Goal: Transaction & Acquisition: Purchase product/service

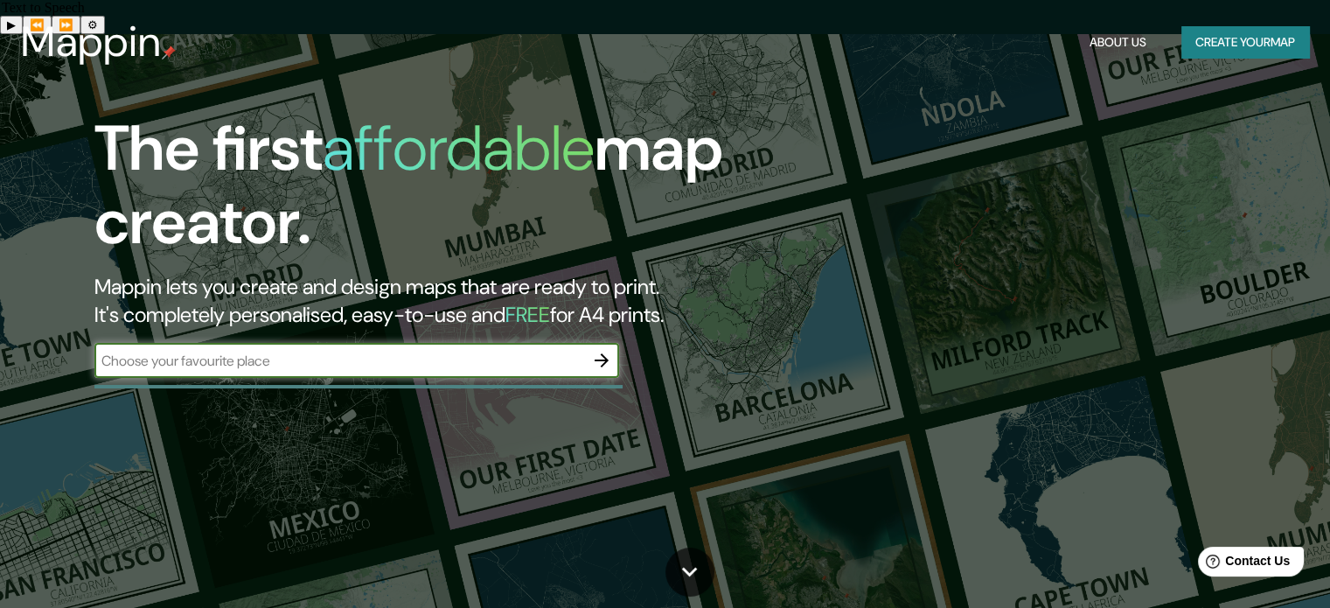
click at [235, 353] on input "text" at bounding box center [339, 361] width 490 height 20
type input "ongolmo 480"
click at [594, 358] on icon "button" at bounding box center [601, 360] width 21 height 21
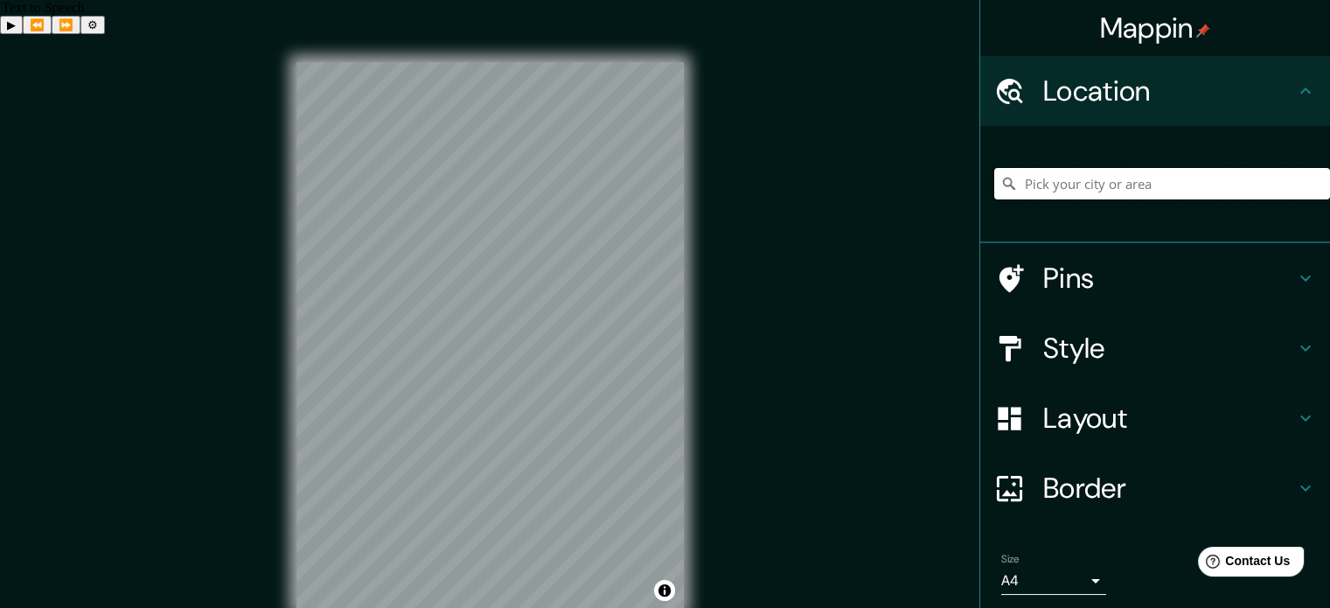
click at [1147, 184] on input "Pick your city or area" at bounding box center [1163, 183] width 336 height 31
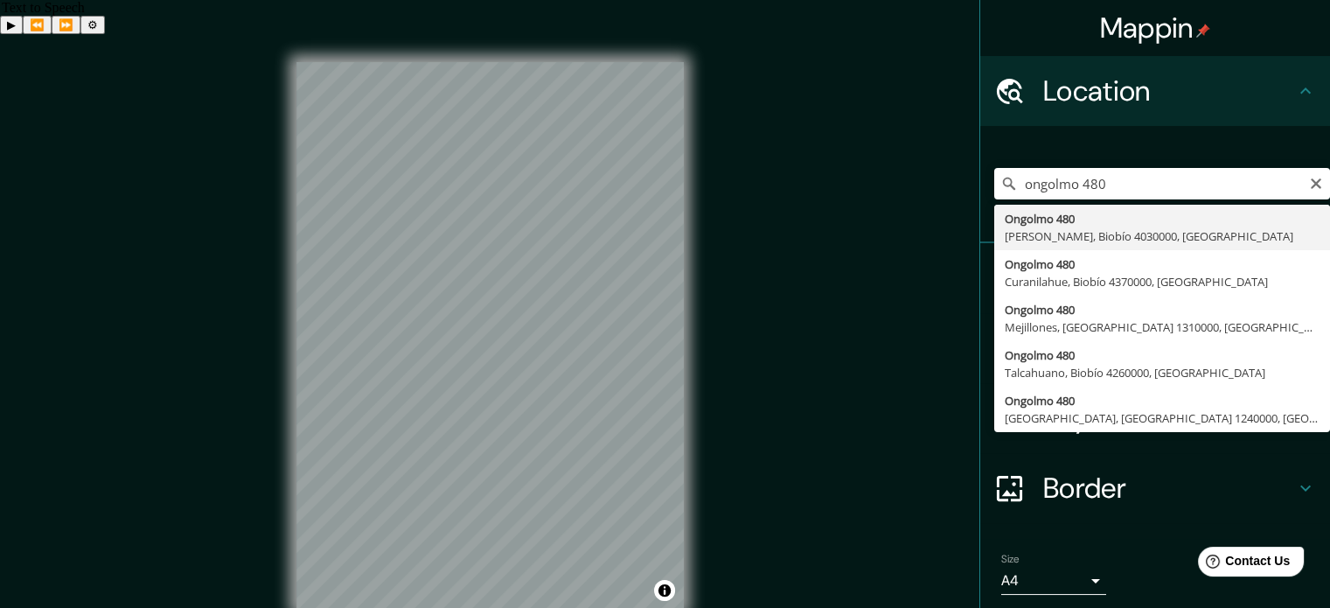
type input "Ongolmo 480, Concepción, Biobío 4030000, Chile"
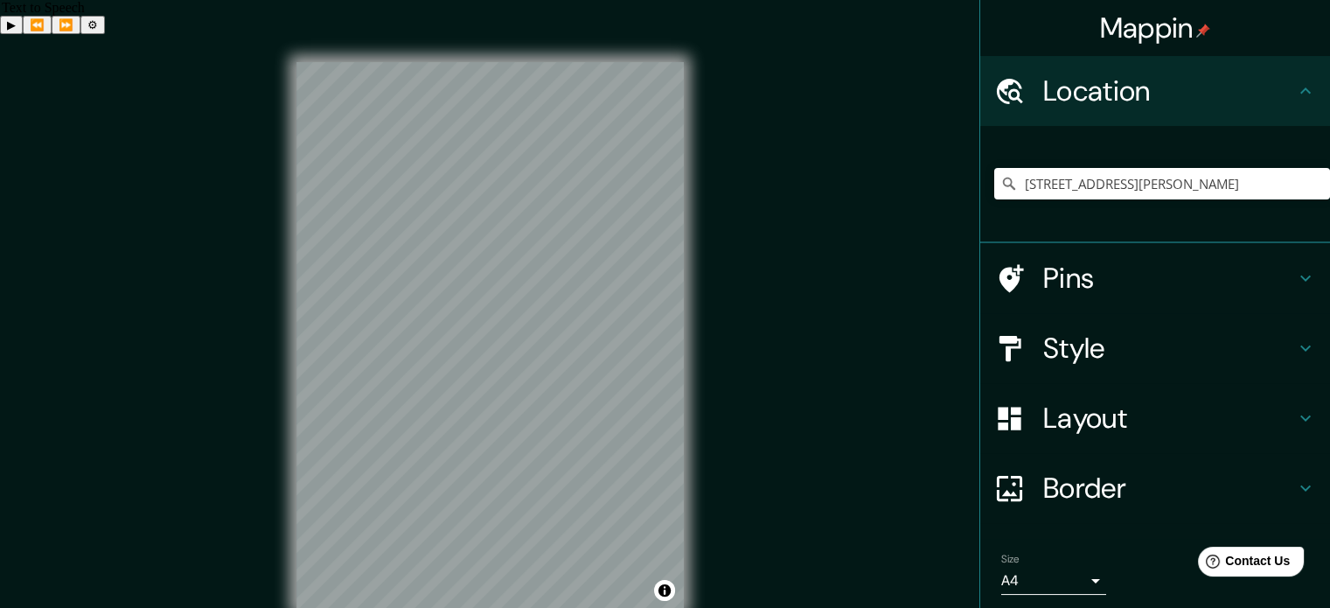
click at [1030, 590] on body "Mappin Location Ongolmo 480, Concepción, Biobío 4030000, Chile Pins Style Layou…" at bounding box center [665, 338] width 1330 height 608
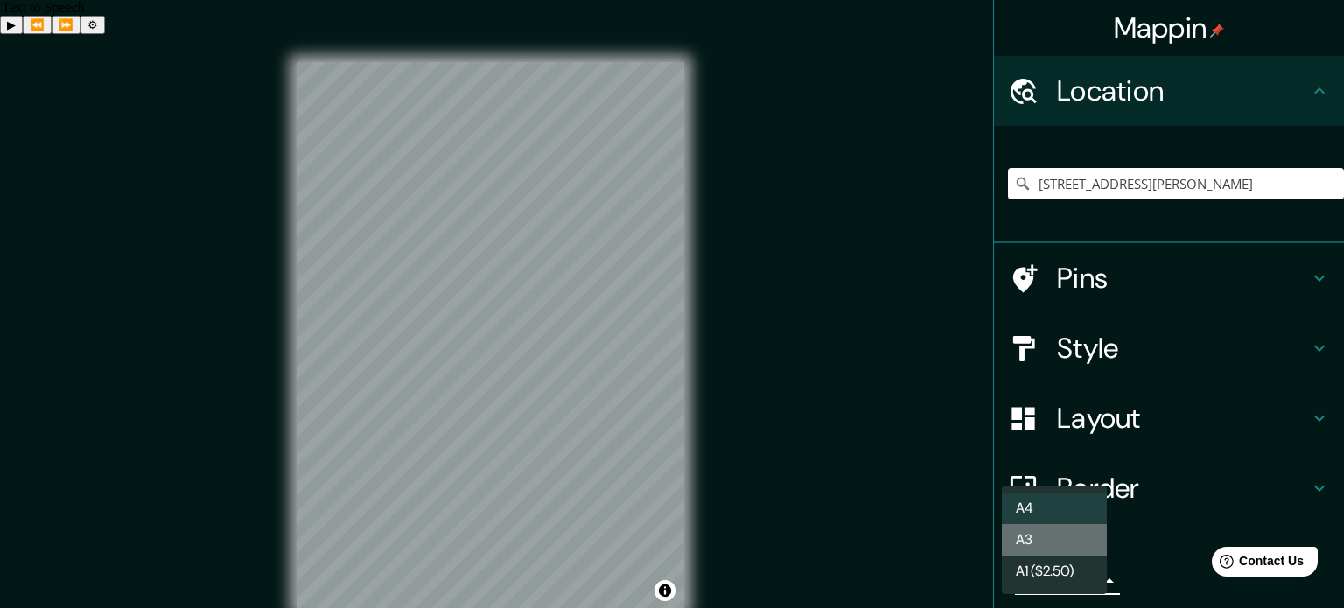
click at [1067, 545] on li "A3" at bounding box center [1054, 539] width 105 height 31
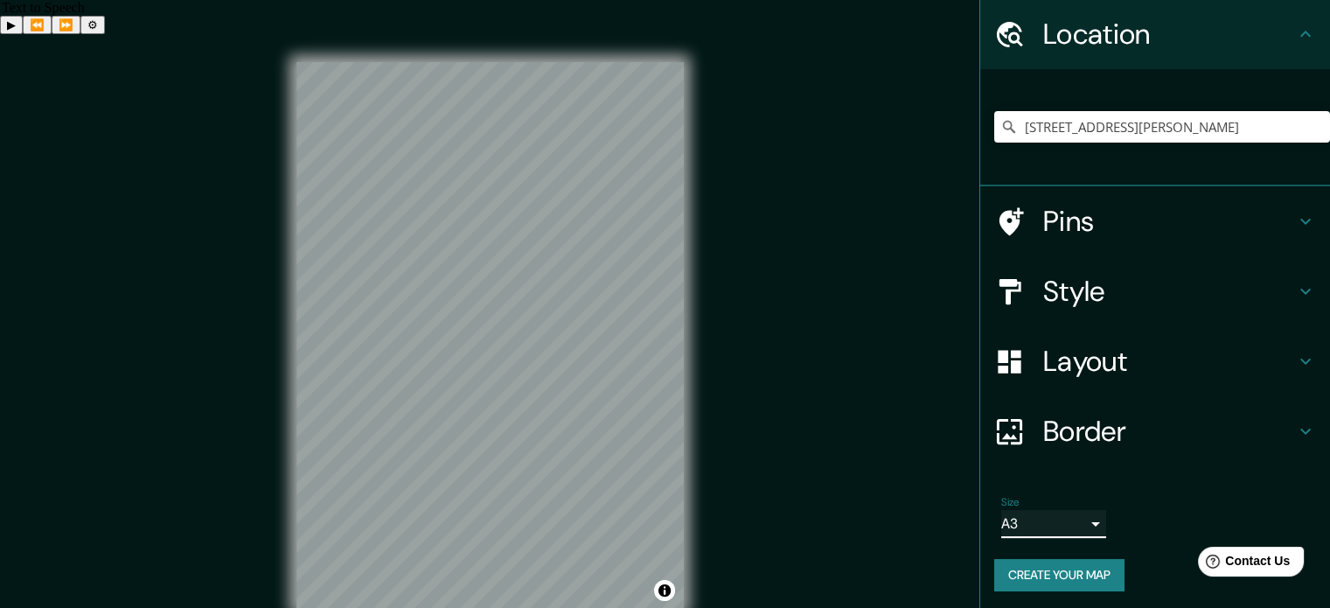
scroll to position [59, 0]
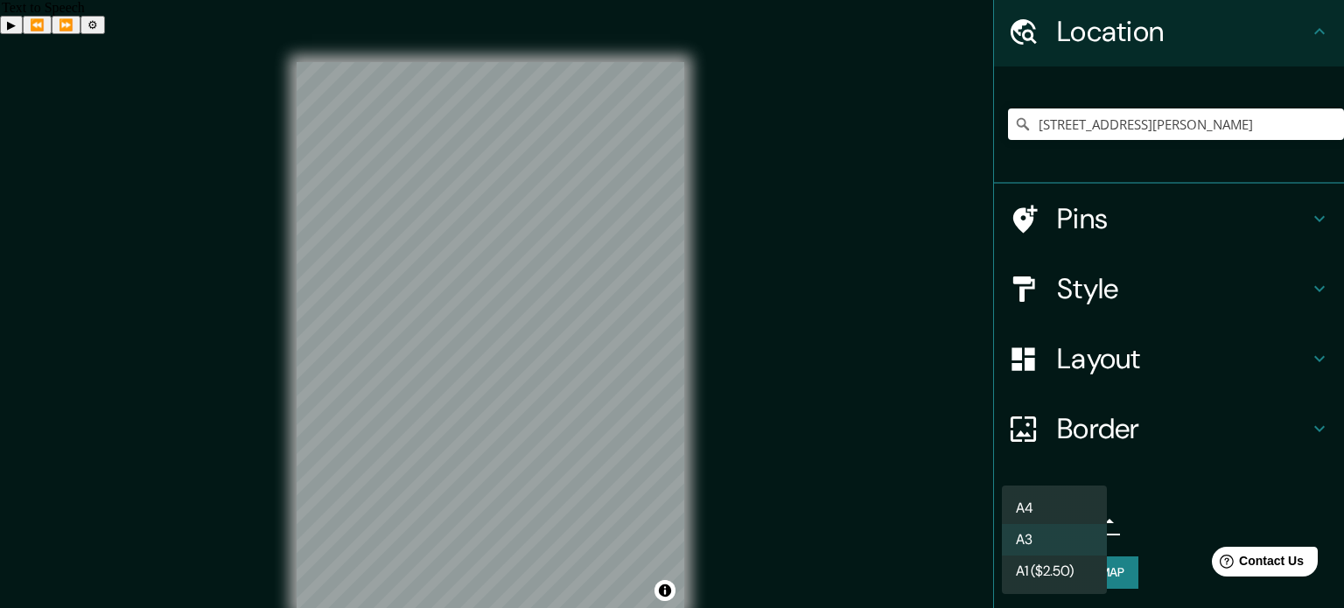
click at [1068, 508] on body "Mappin Location Ongolmo 480, Concepción, Biobío 4030000, Chile Pins Style Layou…" at bounding box center [672, 338] width 1344 height 608
click at [1078, 501] on li "A4" at bounding box center [1054, 507] width 105 height 31
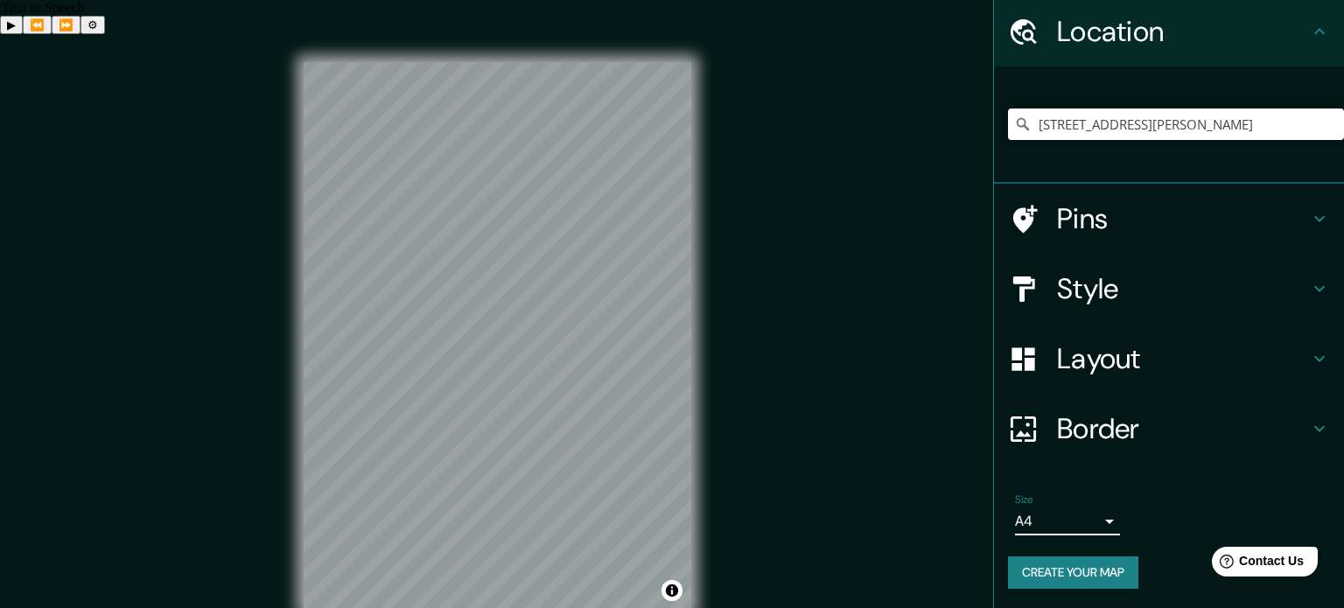
click at [1081, 515] on body "Mappin Location Ongolmo 480, Concepción, Biobío 4030000, Chile Pins Style Layou…" at bounding box center [672, 338] width 1344 height 608
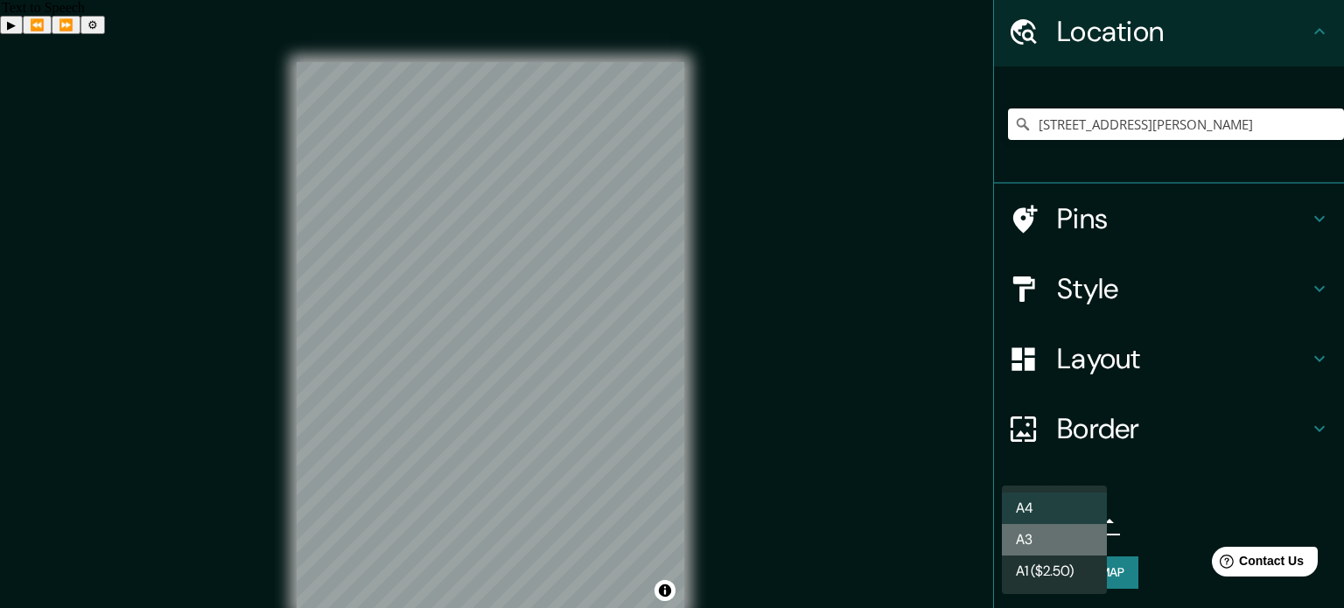
click at [1064, 541] on li "A3" at bounding box center [1054, 539] width 105 height 31
type input "a4"
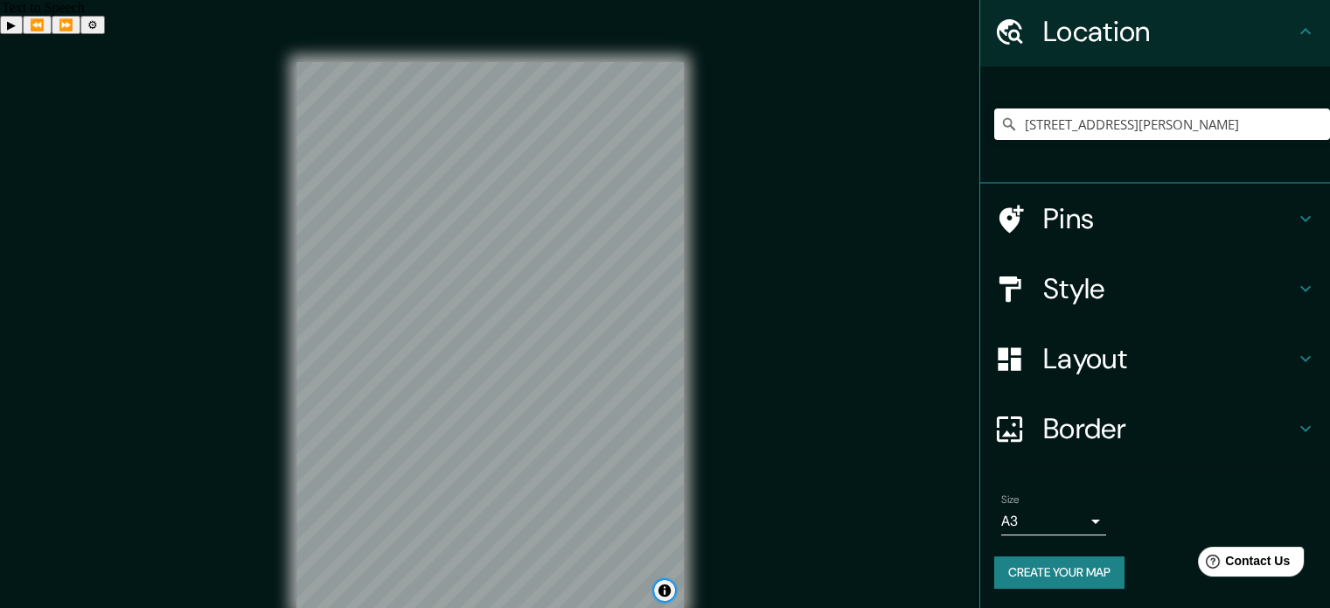
click at [667, 580] on button "Toggle attribution" at bounding box center [664, 590] width 21 height 21
click at [805, 508] on div "Mappin Location Ongolmo 480, Concepción, Biobío 4030000, Chile Pins Style Layou…" at bounding box center [665, 350] width 1330 height 632
click at [1099, 325] on div "Layout" at bounding box center [1156, 359] width 350 height 70
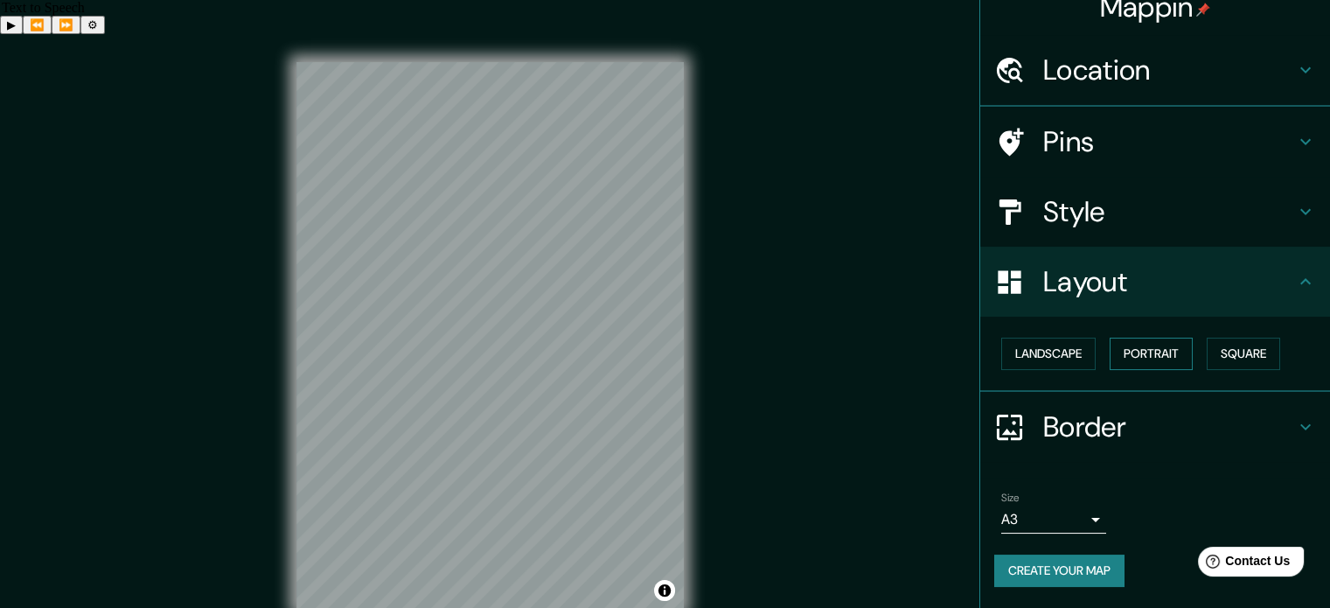
scroll to position [19, 0]
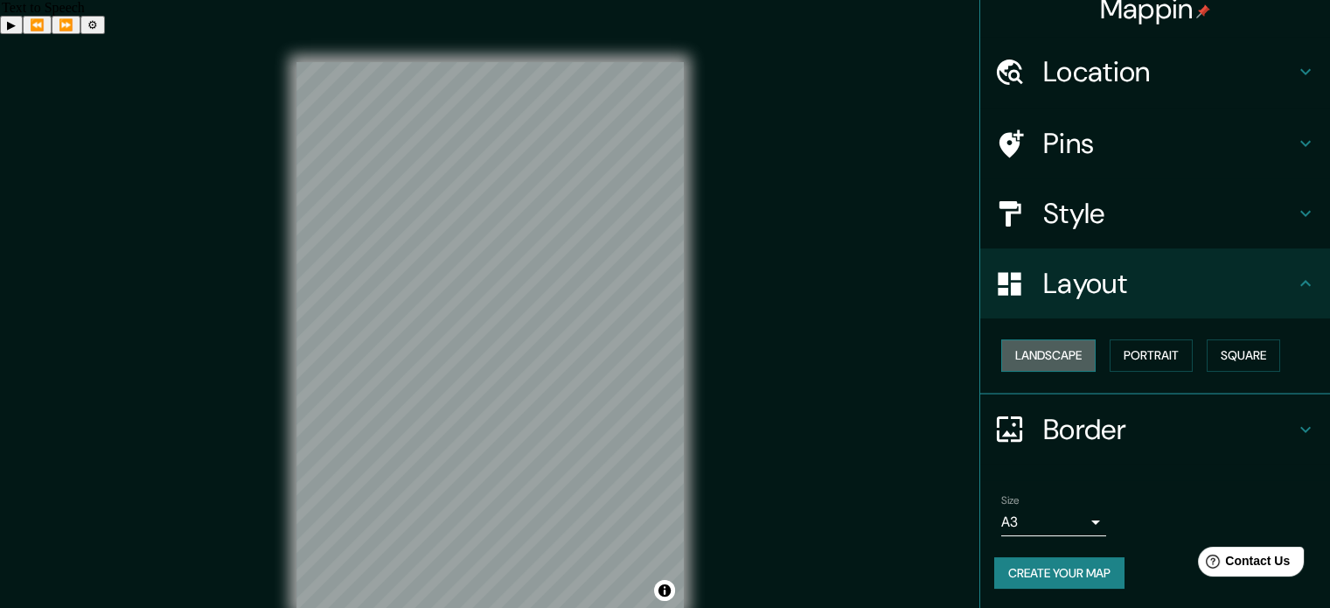
click at [1046, 353] on button "Landscape" at bounding box center [1049, 355] width 94 height 32
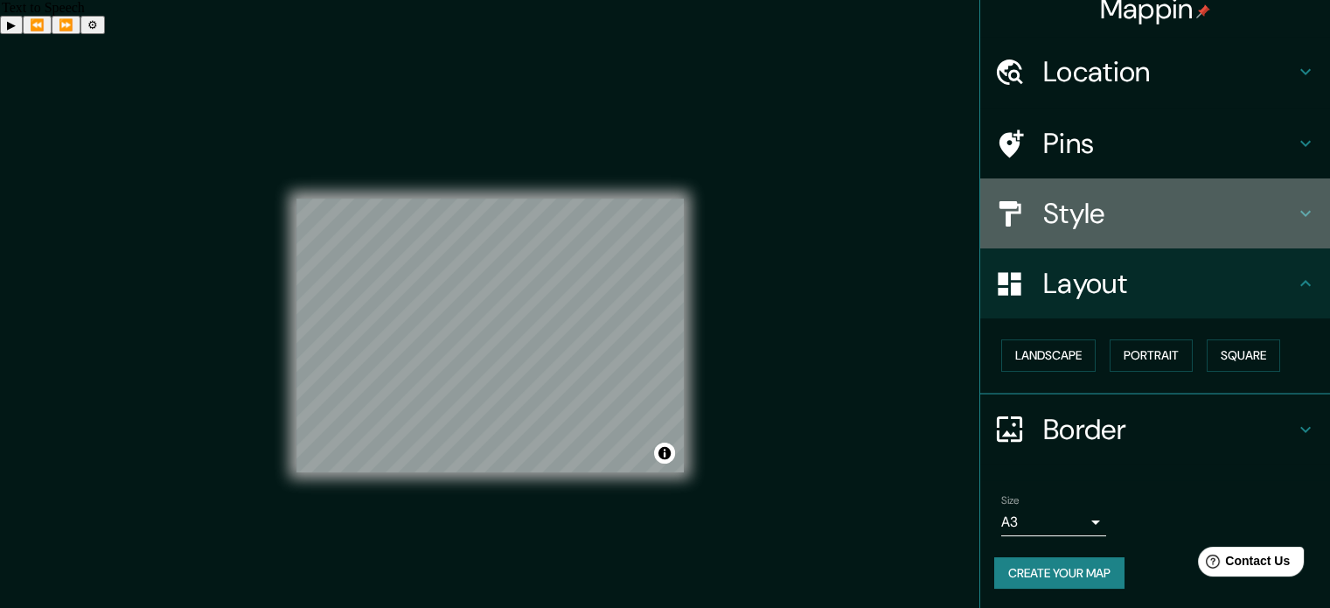
click at [1162, 210] on h4 "Style" at bounding box center [1170, 213] width 252 height 35
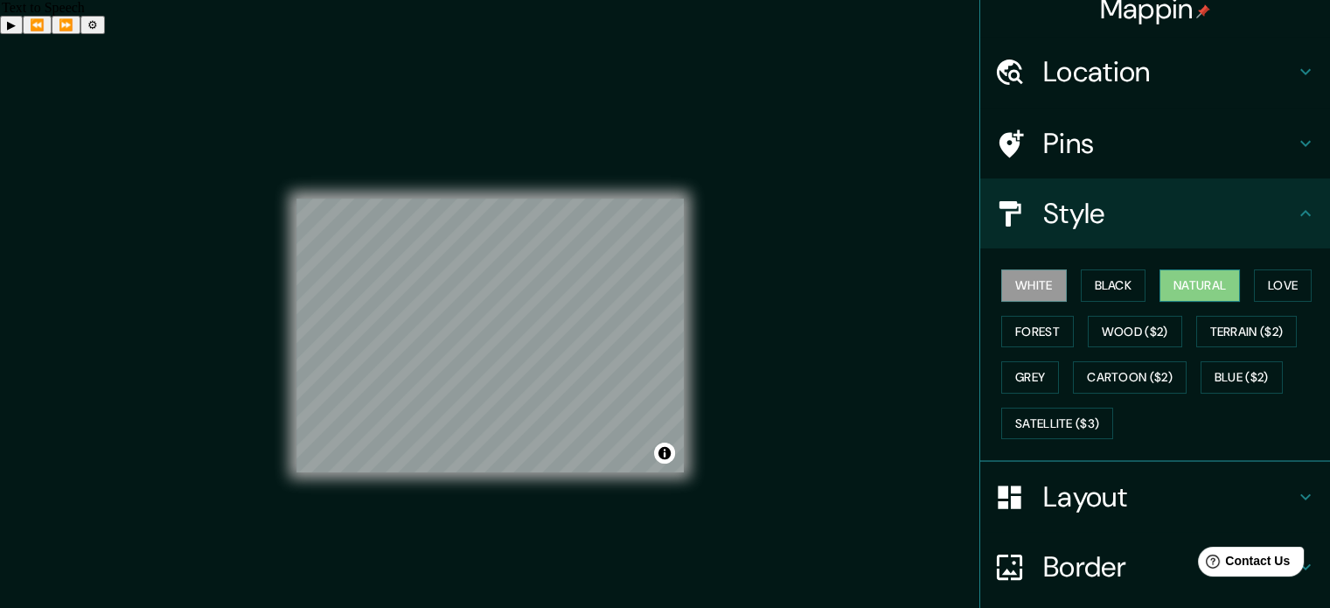
click at [1204, 287] on button "Natural" at bounding box center [1200, 285] width 80 height 32
click at [1041, 338] on button "Forest" at bounding box center [1038, 332] width 73 height 32
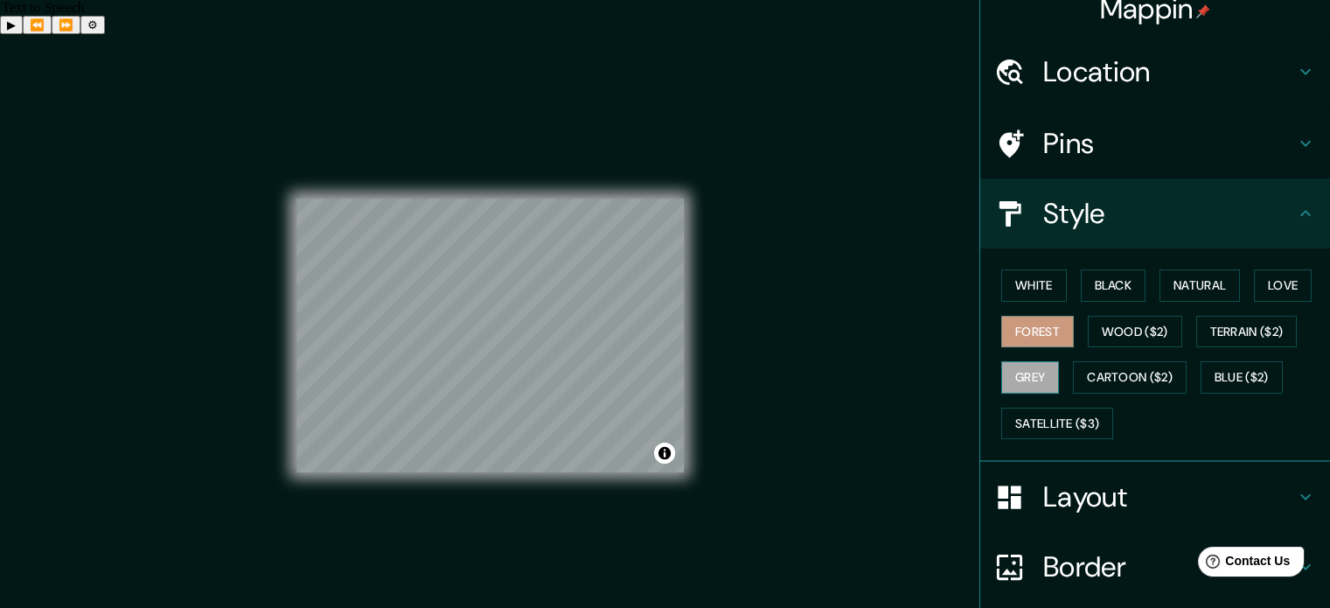
click at [1035, 369] on button "Grey" at bounding box center [1031, 377] width 58 height 32
click at [1143, 321] on button "Wood ($2)" at bounding box center [1135, 332] width 94 height 32
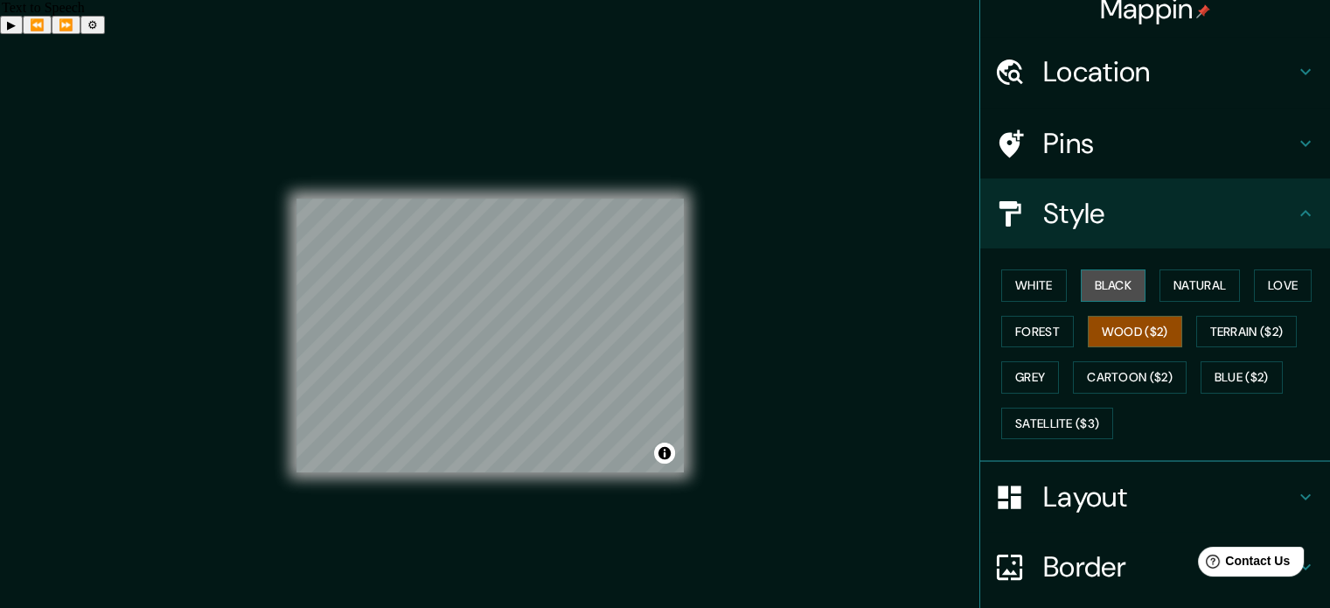
click at [1127, 285] on button "Black" at bounding box center [1114, 285] width 66 height 32
click at [1267, 272] on button "Love" at bounding box center [1283, 285] width 58 height 32
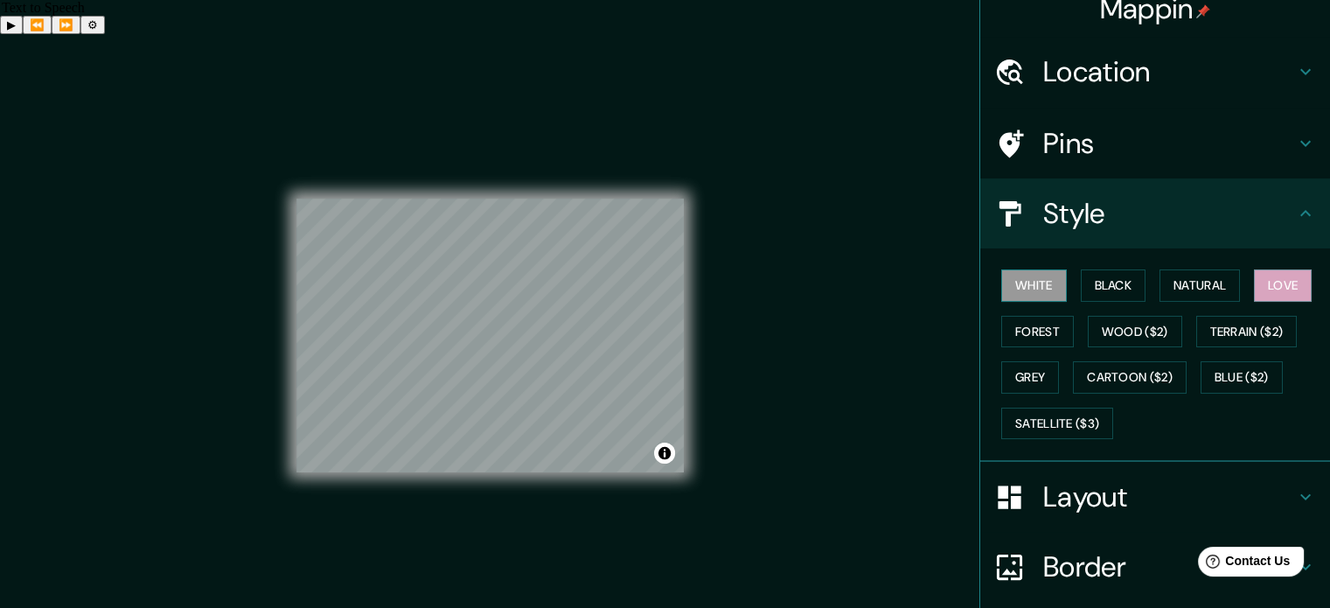
click at [1009, 283] on button "White" at bounding box center [1035, 285] width 66 height 32
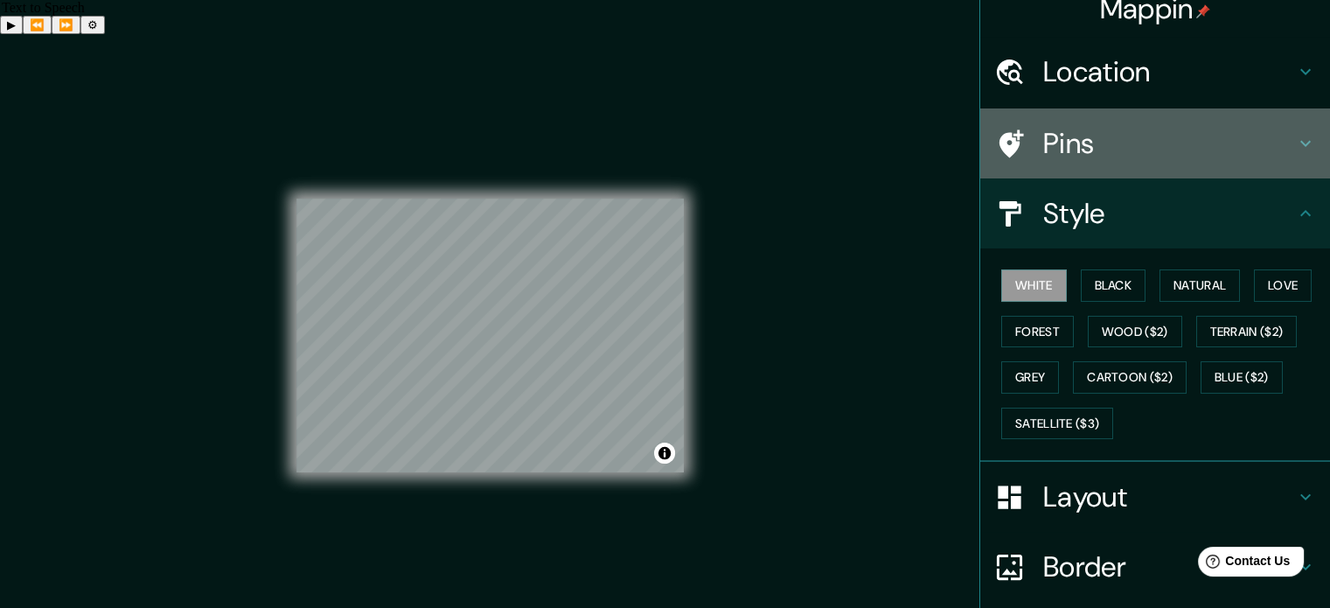
click at [1175, 150] on h4 "Pins" at bounding box center [1170, 143] width 252 height 35
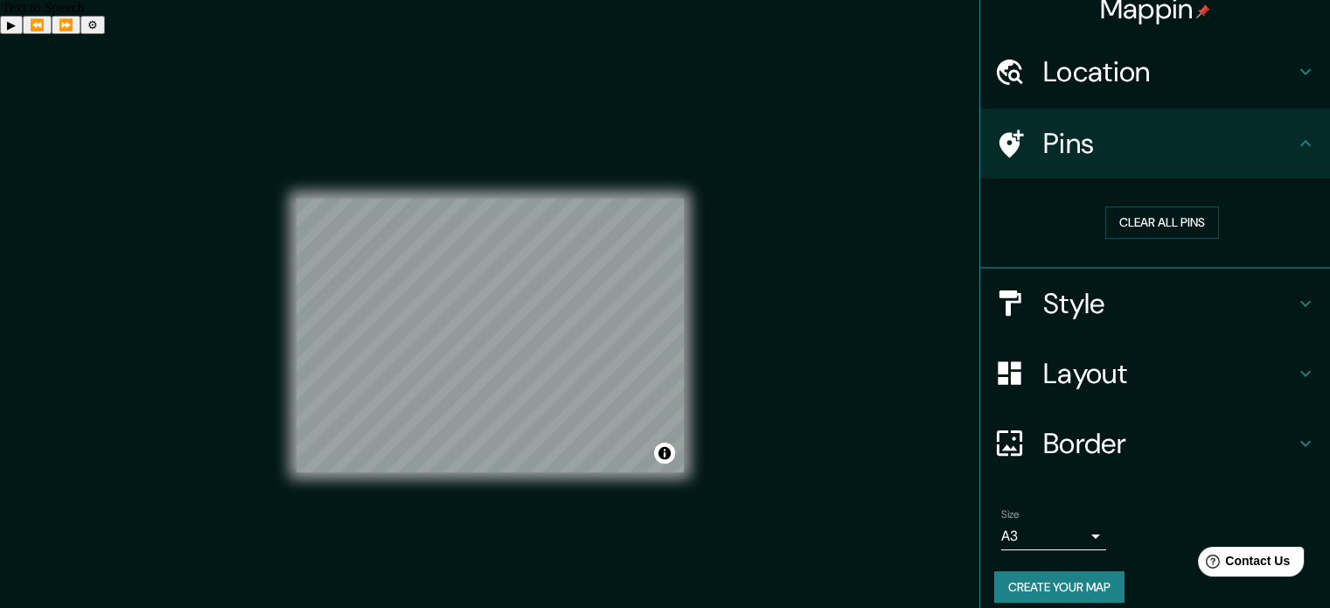
click at [1136, 87] on h4 "Location" at bounding box center [1170, 71] width 252 height 35
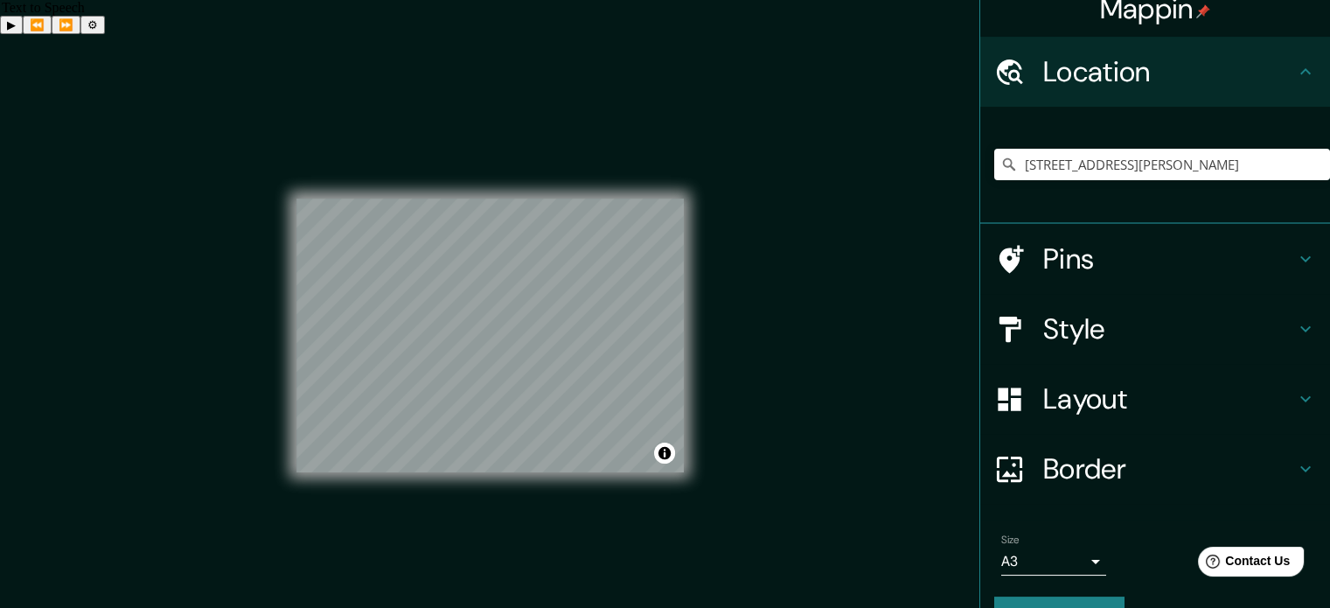
click at [808, 343] on div "Mappin Location Ongolmo 480, Concepción, Biobío 4030000, Chile Pins Style Layou…" at bounding box center [665, 350] width 1330 height 632
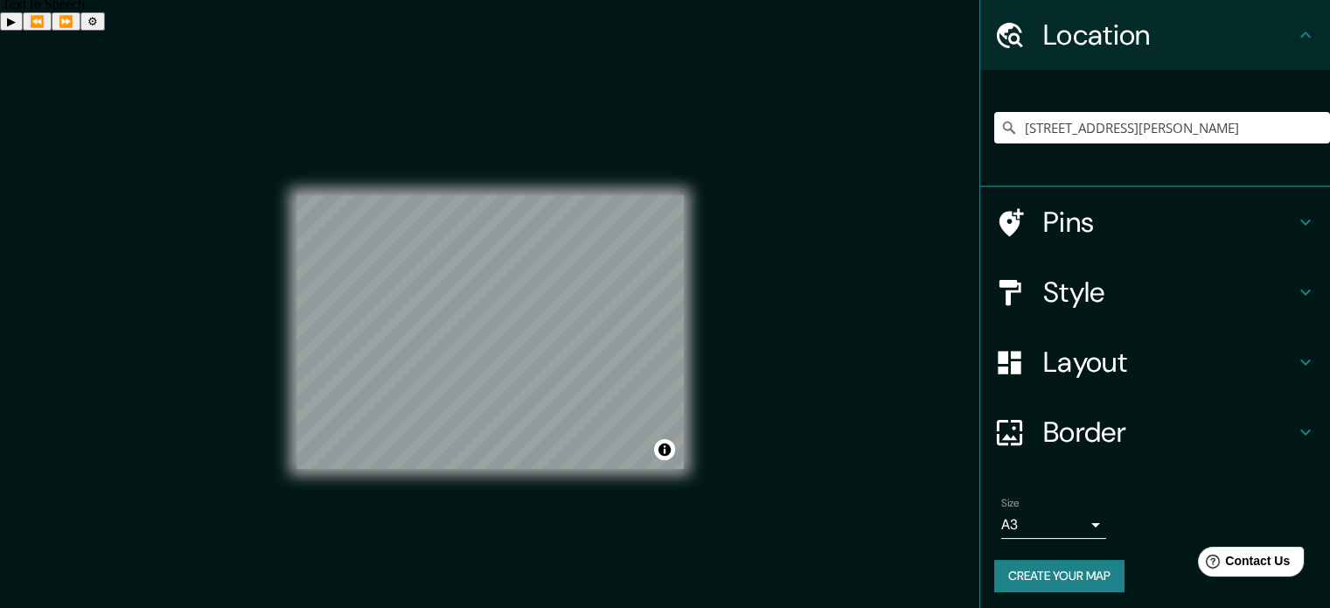
scroll to position [59, 0]
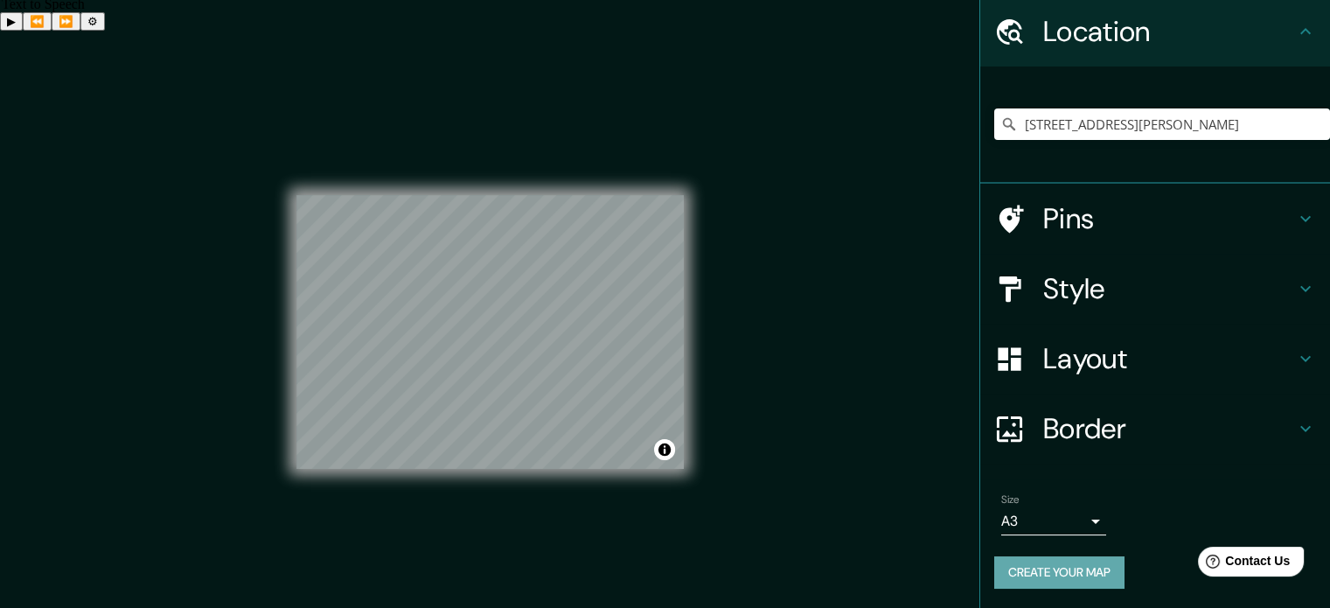
click at [1058, 568] on button "Create your map" at bounding box center [1060, 572] width 130 height 32
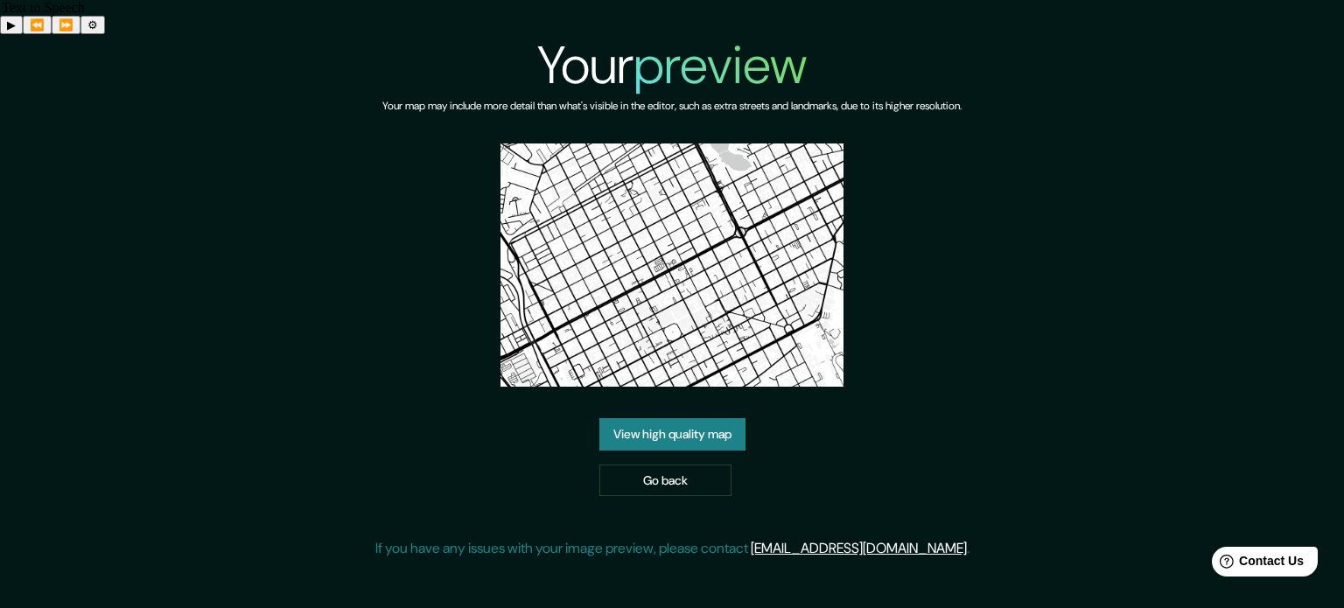
click at [710, 418] on link "View high quality map" at bounding box center [672, 434] width 146 height 32
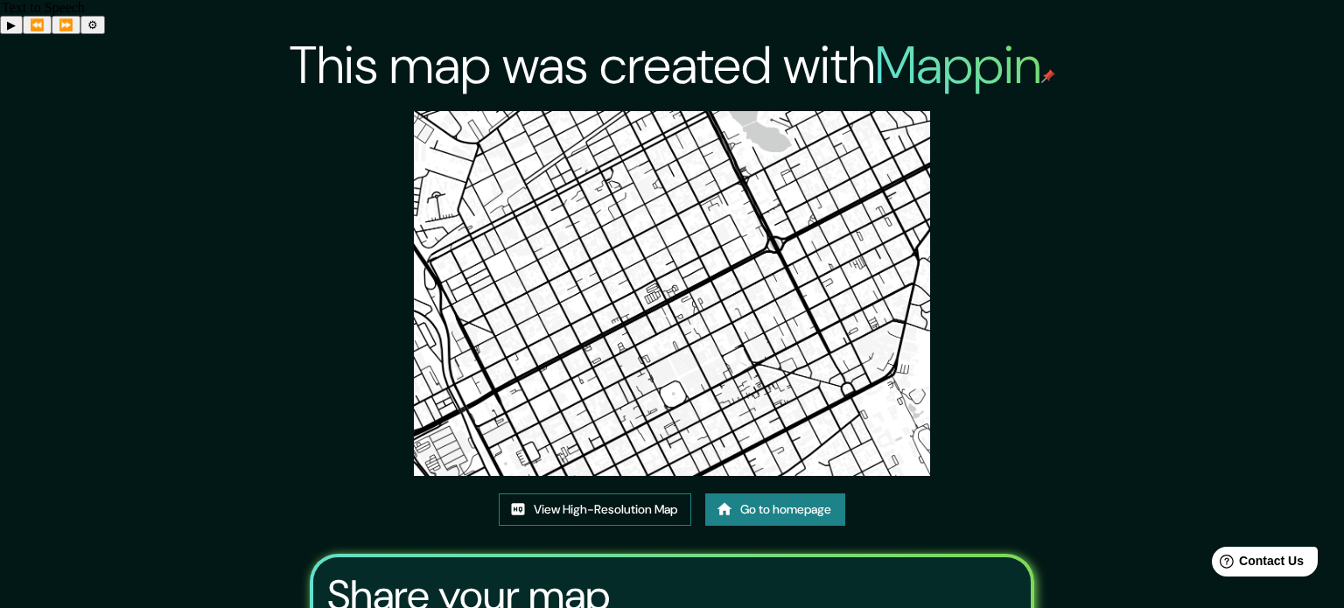
click at [654, 493] on link "View High-Resolution Map" at bounding box center [595, 509] width 192 height 32
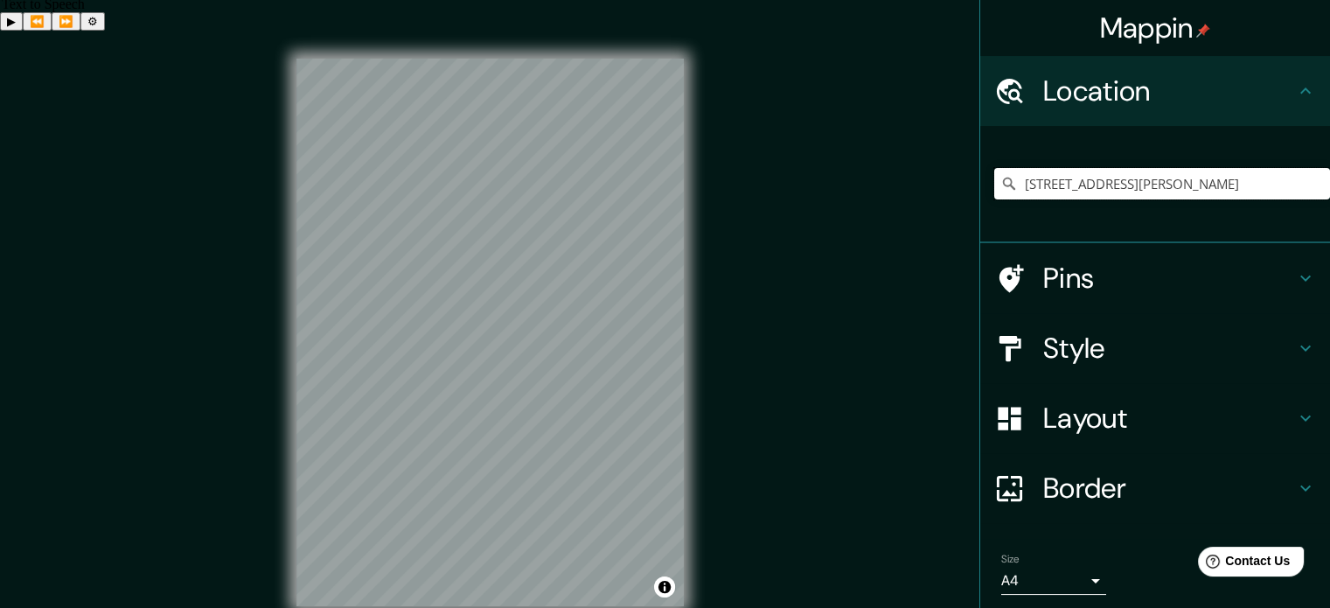
click at [1200, 185] on input "Ongolmo 480, Concepción, Biobío 4030000, Chile" at bounding box center [1163, 183] width 336 height 31
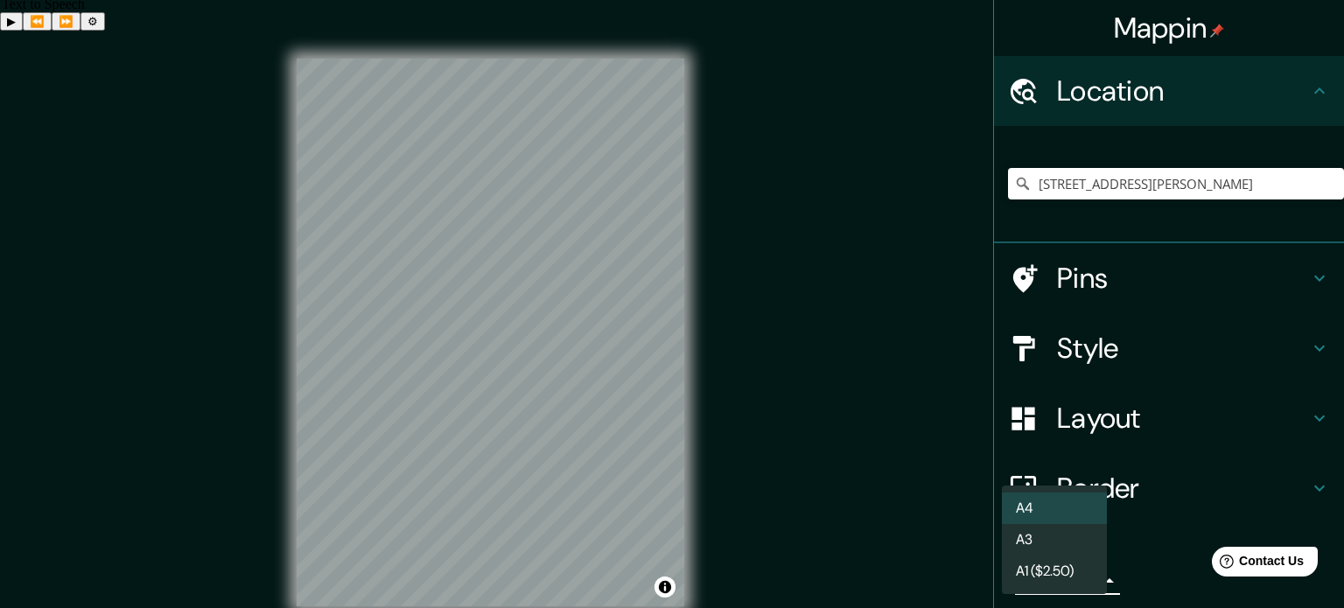
click at [1063, 584] on body "Mappin Location Ongolmo 480, Concepción, Biobío 4030000, Chile Pins Style Layou…" at bounding box center [672, 335] width 1344 height 608
click at [1063, 548] on li "A3" at bounding box center [1054, 539] width 105 height 31
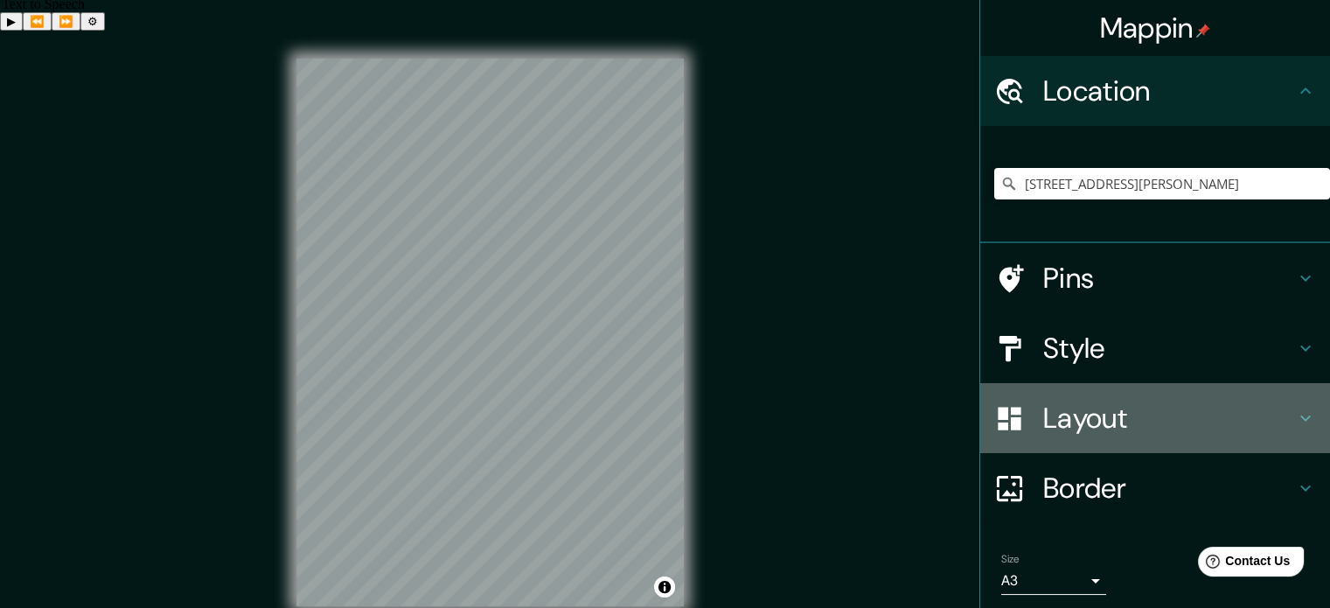
click at [1143, 419] on h4 "Layout" at bounding box center [1170, 418] width 252 height 35
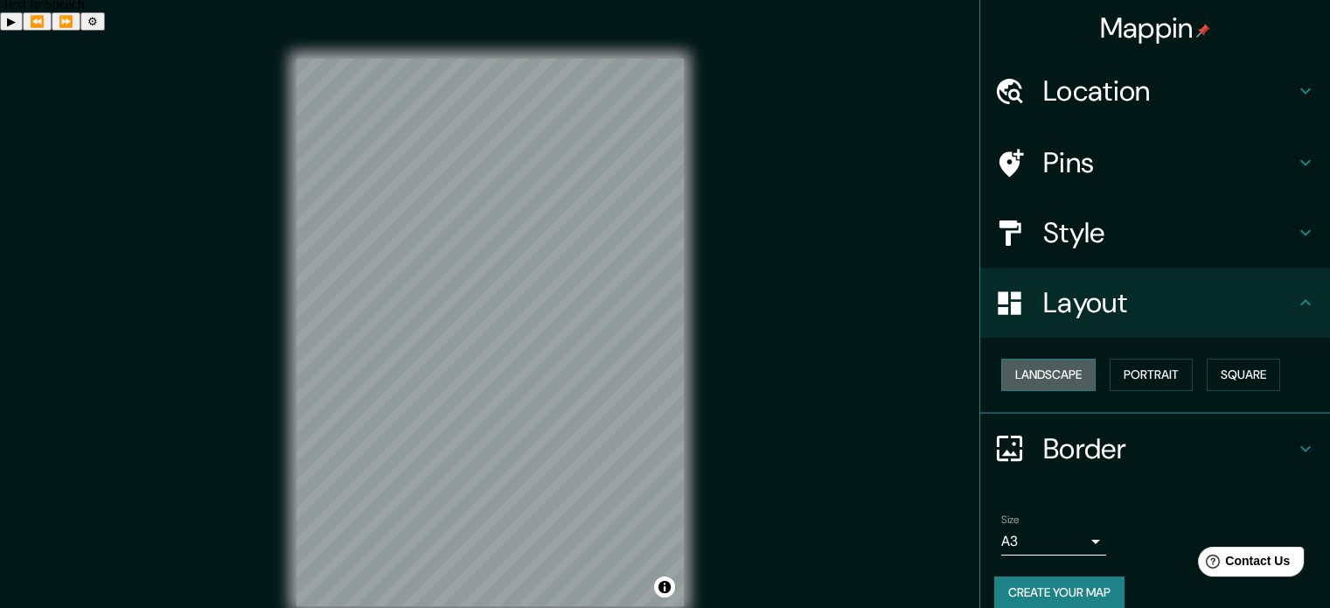
click at [1060, 381] on button "Landscape" at bounding box center [1049, 375] width 94 height 32
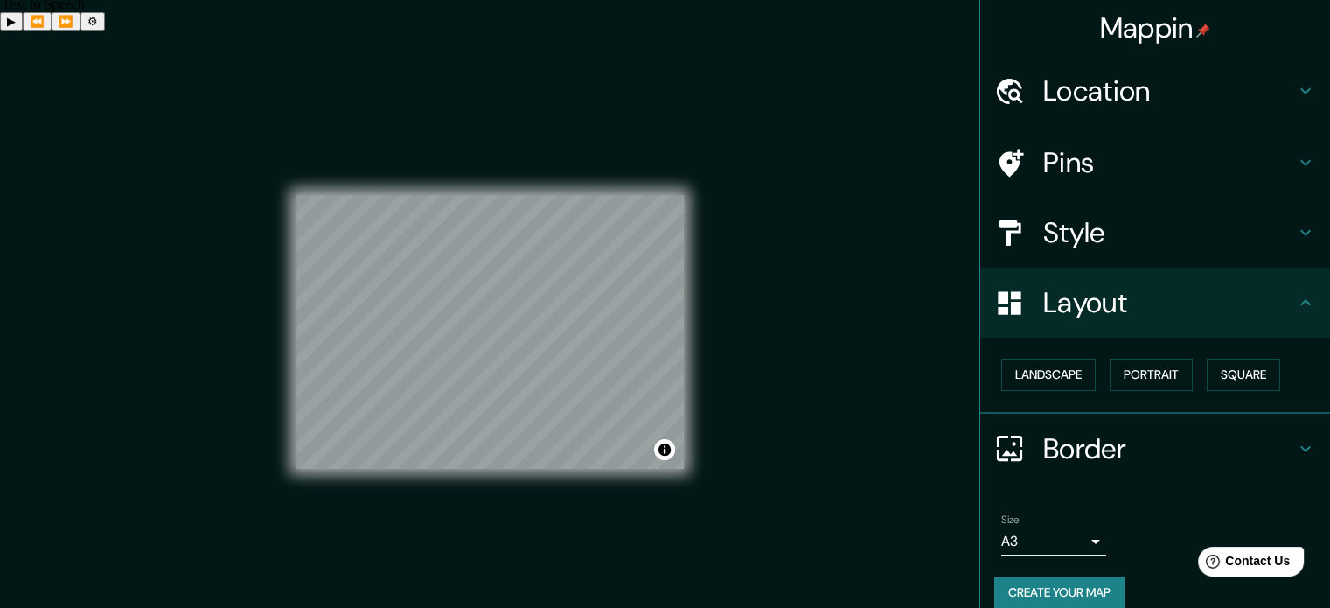
click at [1188, 93] on h4 "Location" at bounding box center [1170, 90] width 252 height 35
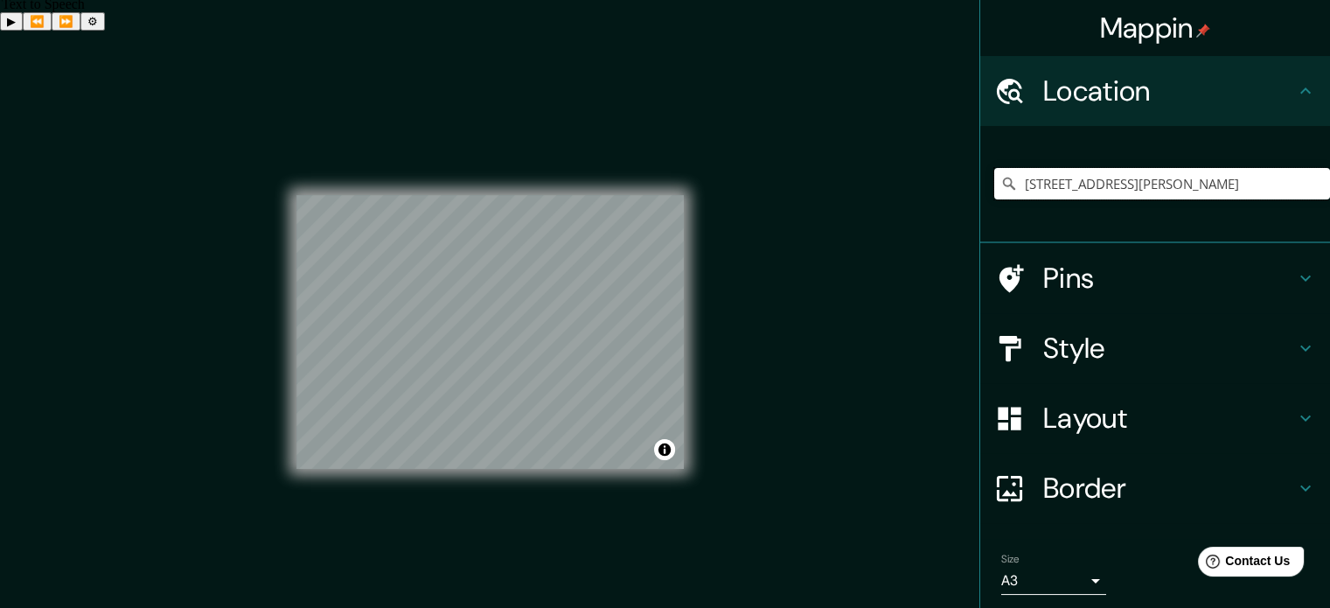
click at [1160, 192] on input "Ongolmo 480, Concepción, Biobío 4030000, Chile" at bounding box center [1163, 183] width 336 height 31
drag, startPoint x: 1103, startPoint y: 183, endPoint x: 1343, endPoint y: 166, distance: 240.2
click at [1330, 166] on html "Text to Speech ▶ ⏪ ⏩ ⚙ Voice options Rate: 1 Pitch: 1 Voice: 🇺🇸 Microsoft David…" at bounding box center [665, 301] width 1330 height 608
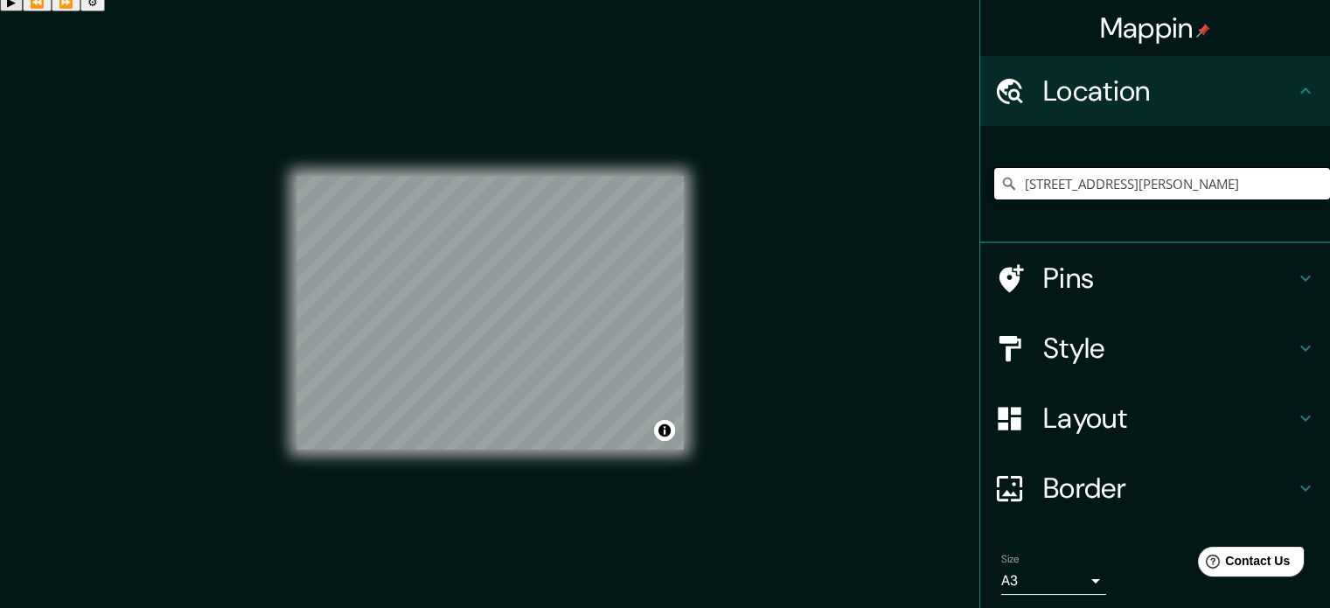
drag, startPoint x: 1094, startPoint y: 182, endPoint x: 1343, endPoint y: 164, distance: 249.1
click at [1330, 164] on html "Text to Speech ▶ ⏪ ⏩ ⚙ Voice options Rate: 1 Pitch: 1 Voice: 🇺🇸 Microsoft David…" at bounding box center [665, 281] width 1330 height 608
drag, startPoint x: 1092, startPoint y: 183, endPoint x: 1343, endPoint y: 164, distance: 251.7
click at [1330, 164] on html "Text to Speech ▶ ⏪ ⏩ ⚙ Voice options Rate: 1 Pitch: 1 Voice: 🇺🇸 Microsoft David…" at bounding box center [665, 281] width 1330 height 608
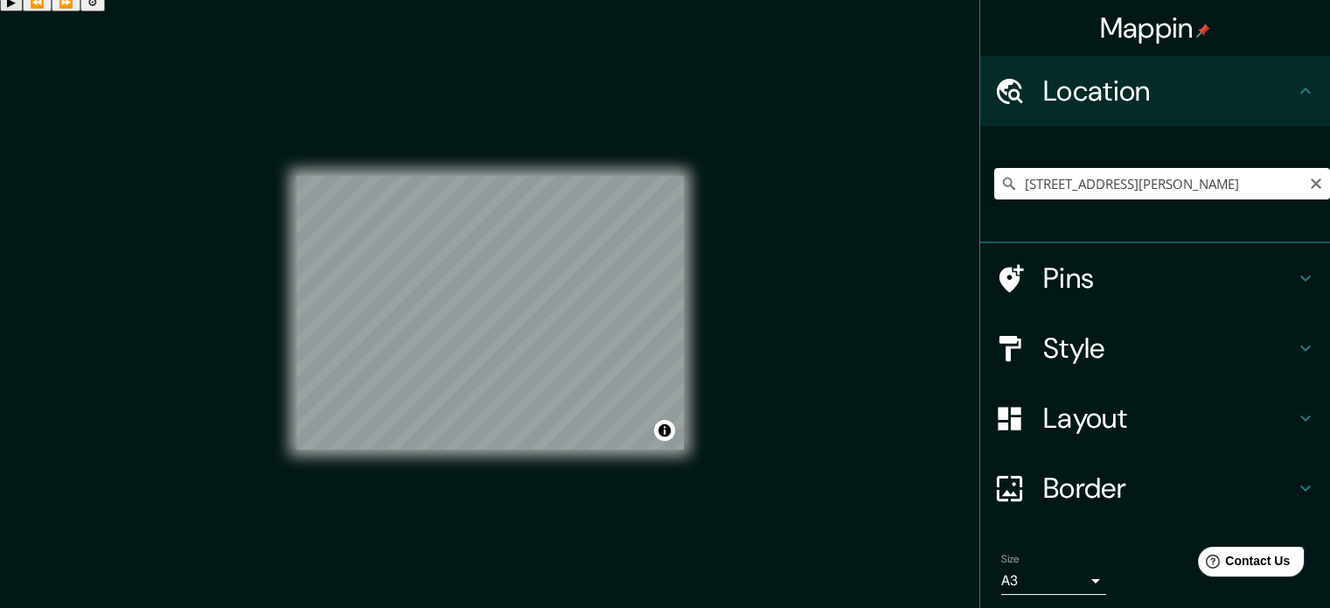
click at [918, 125] on div "Mappin Location Ongolmo 480, Concepción, Biobío 4030000, Chile Pins Style Layou…" at bounding box center [665, 327] width 1330 height 632
drag, startPoint x: 1094, startPoint y: 185, endPoint x: 1343, endPoint y: 174, distance: 248.6
click at [1330, 174] on html "Text to Speech ▶ ⏪ ⏩ ⚙ Voice options Rate: 1 Pitch: 1 Voice: 🇺🇸 Microsoft David…" at bounding box center [665, 281] width 1330 height 608
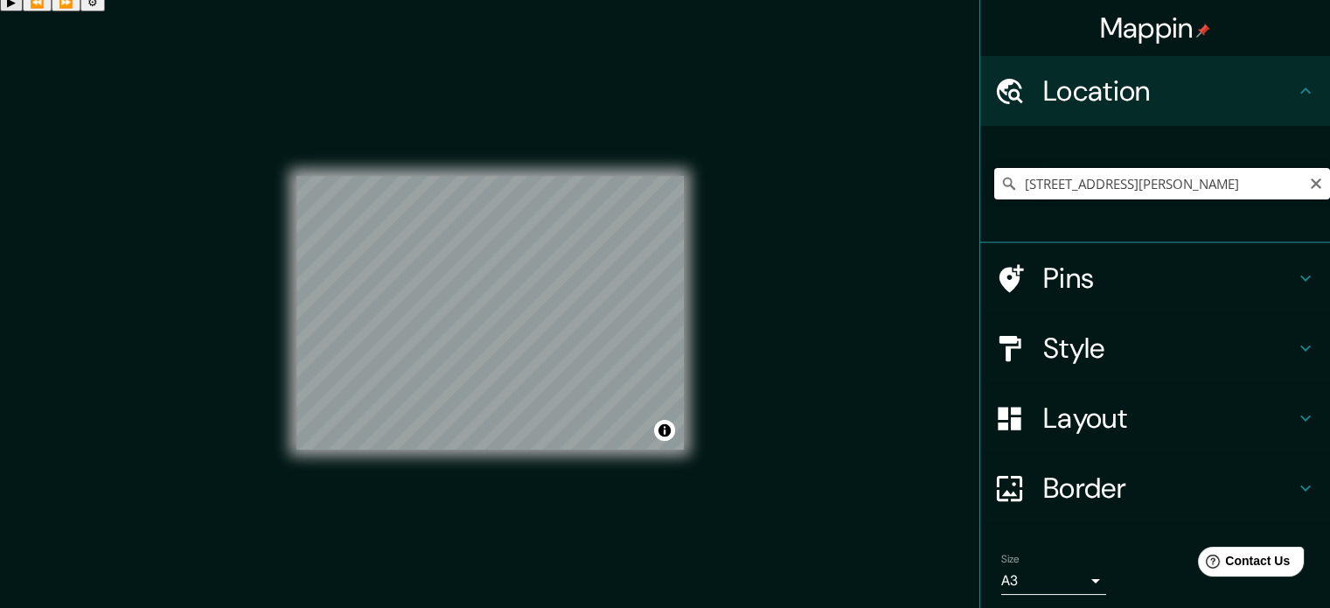
click at [1235, 187] on input "Ongolmo 480, Concepción, Biobío 4030000, Chile" at bounding box center [1163, 183] width 336 height 31
drag, startPoint x: 1235, startPoint y: 187, endPoint x: 867, endPoint y: 210, distance: 369.0
click at [868, 209] on div "Mappin Location Ongolmo 480, Concepción, Biobío 4030000, Chile Pins Style Layou…" at bounding box center [665, 327] width 1330 height 632
click at [1200, 185] on input "Untere Chilenzelg, 8309 Nürensdorf, Switzerland" at bounding box center [1163, 183] width 336 height 31
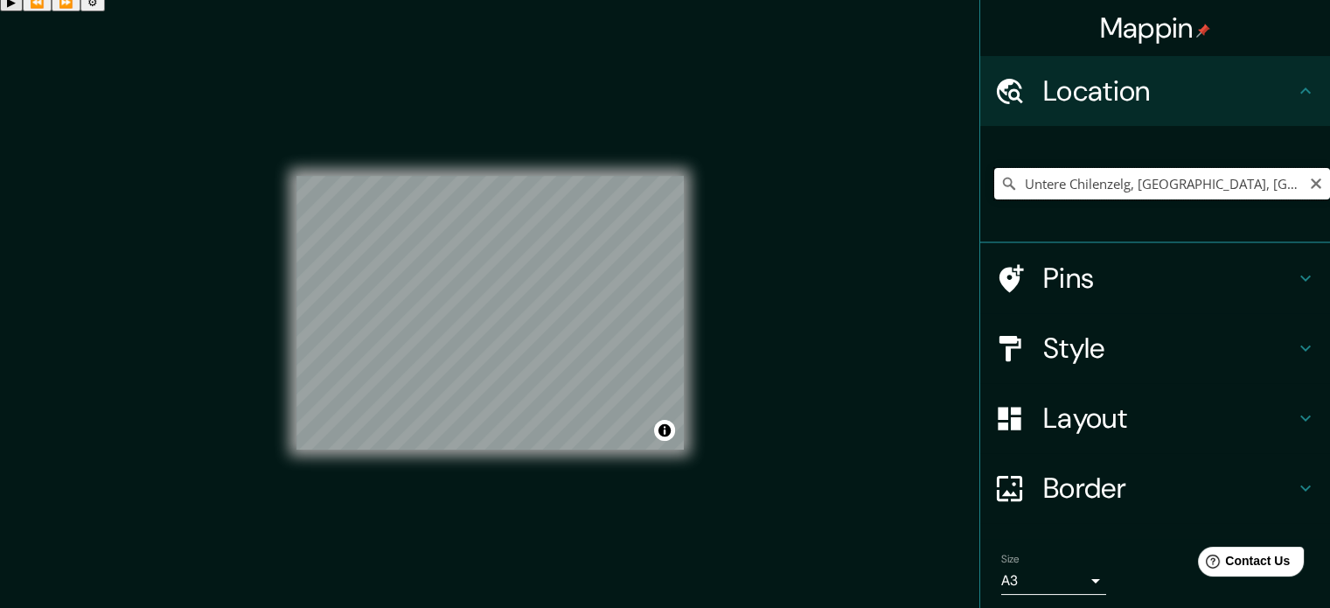
click at [1200, 185] on input "Untere Chilenzelg, 8309 Nürensdorf, Switzerland" at bounding box center [1163, 183] width 336 height 31
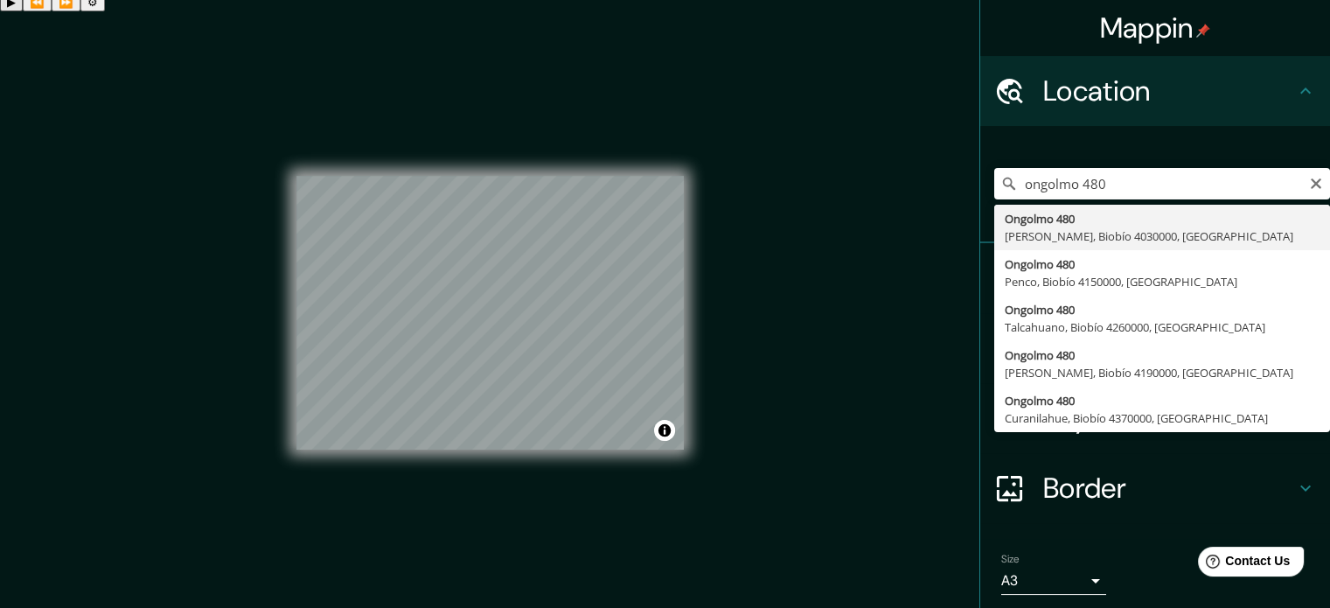
type input "Ongolmo 480, Concepción, Biobío 4030000, Chile"
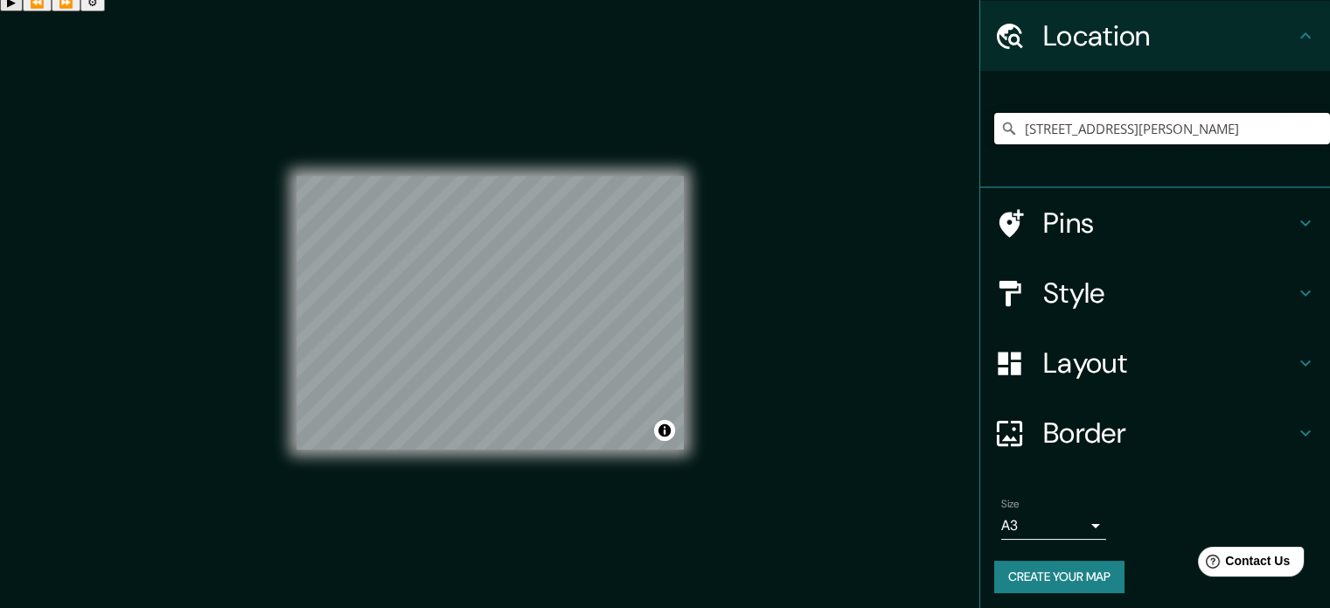
scroll to position [59, 0]
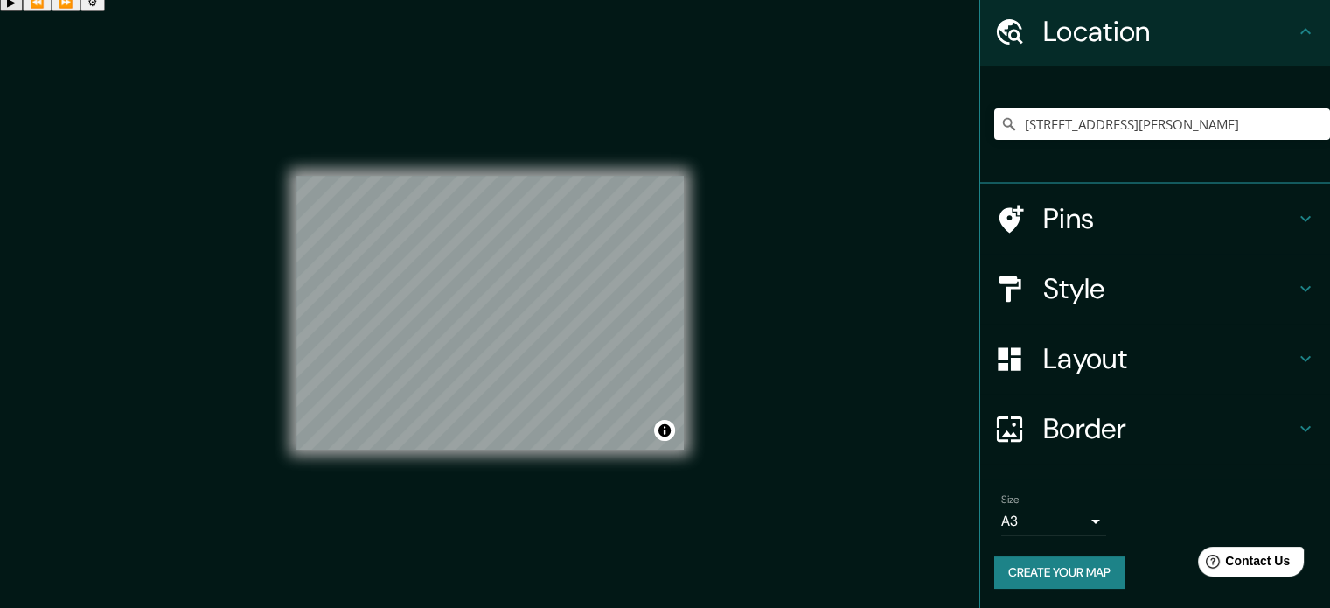
click at [1058, 569] on button "Create your map" at bounding box center [1060, 572] width 130 height 32
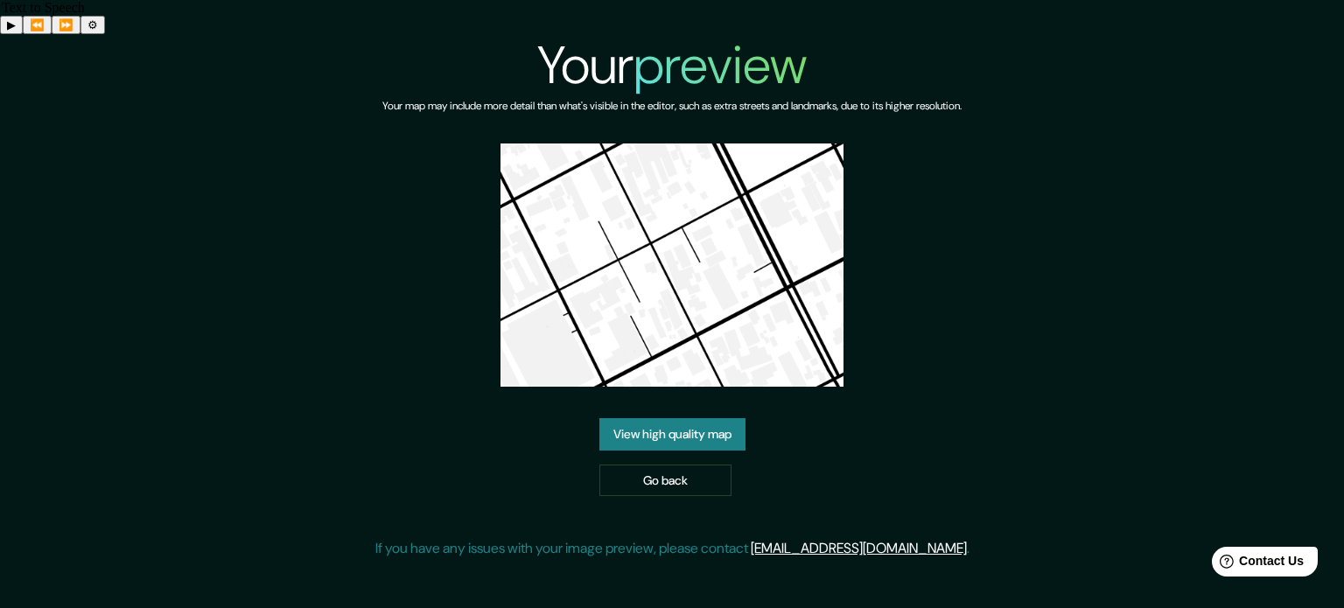
click at [740, 418] on link "View high quality map" at bounding box center [672, 434] width 146 height 32
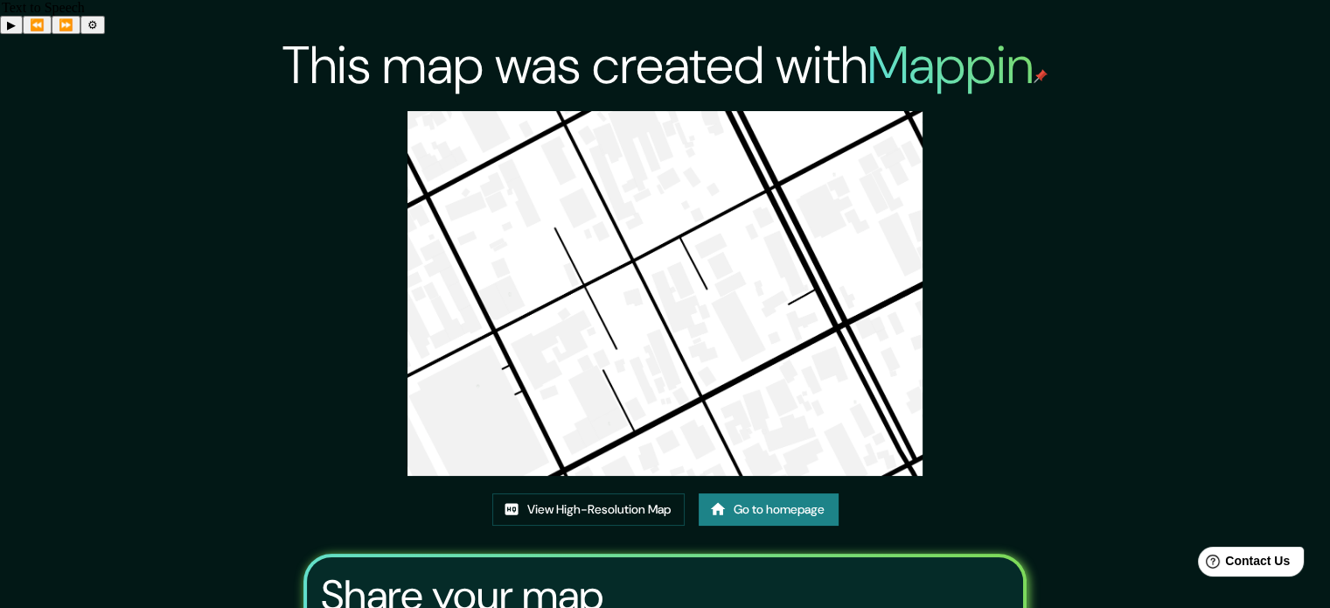
click at [602, 139] on img at bounding box center [666, 293] width 516 height 365
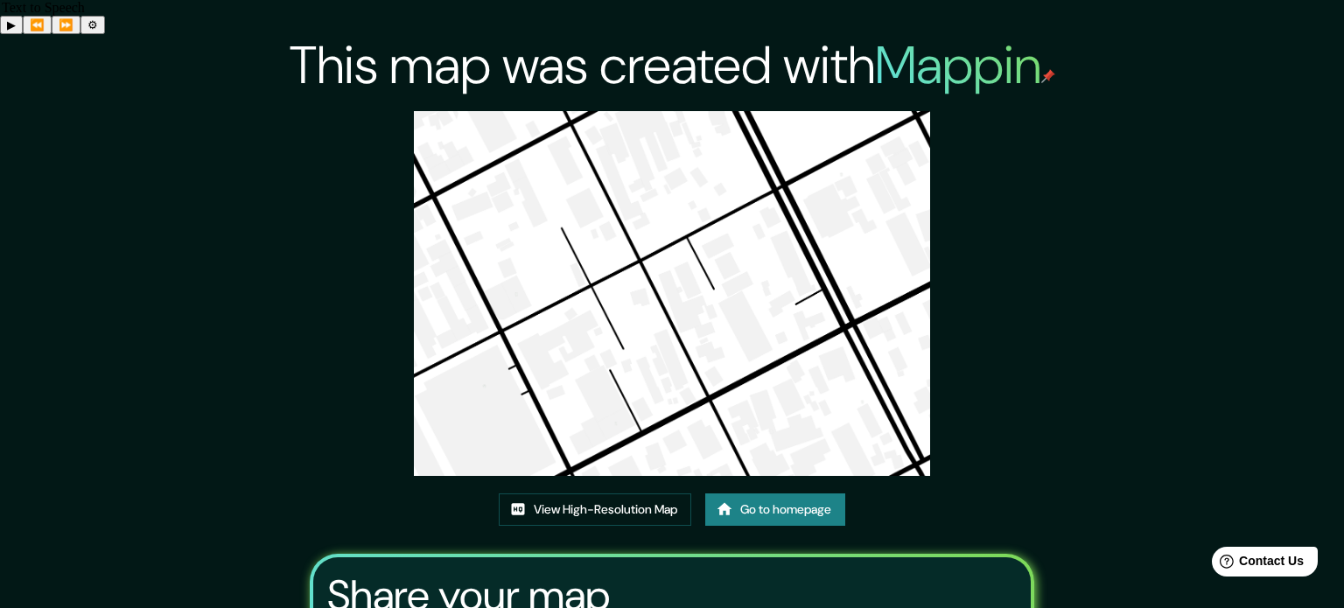
click at [647, 493] on div "View High-Resolution Map Go to homepage" at bounding box center [672, 516] width 346 height 46
click at [651, 493] on link "View High-Resolution Map" at bounding box center [595, 509] width 192 height 32
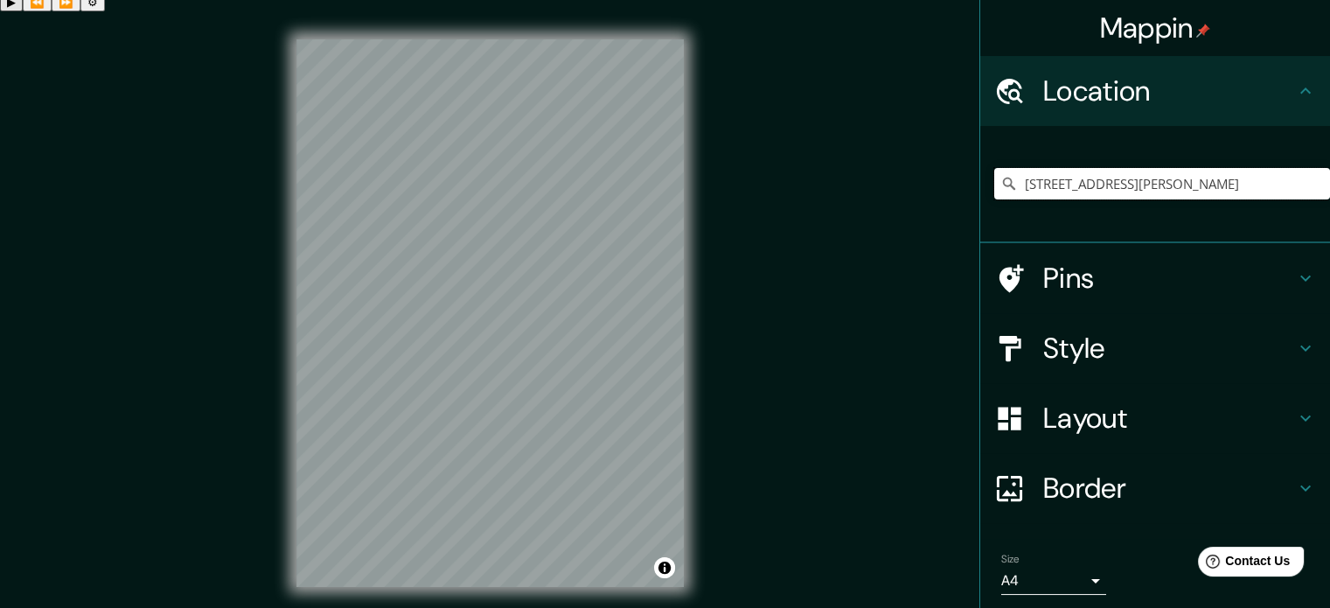
scroll to position [0, 24]
drag, startPoint x: 1093, startPoint y: 185, endPoint x: 1343, endPoint y: 188, distance: 250.2
click at [1330, 188] on html "Text to Speech ▶ ⏪ ⏩ ⚙ Voice options Rate: 1 Pitch: 1 Voice: 🇺🇸 Microsoft David…" at bounding box center [665, 281] width 1330 height 608
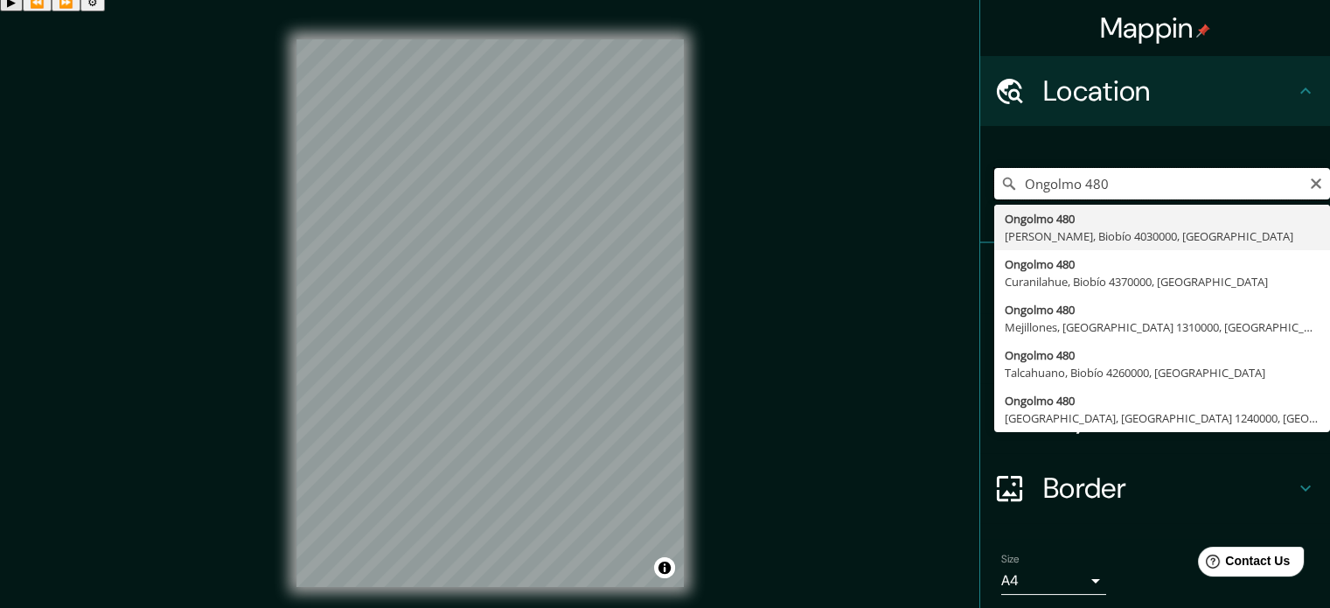
type input "[STREET_ADDRESS][PERSON_NAME]"
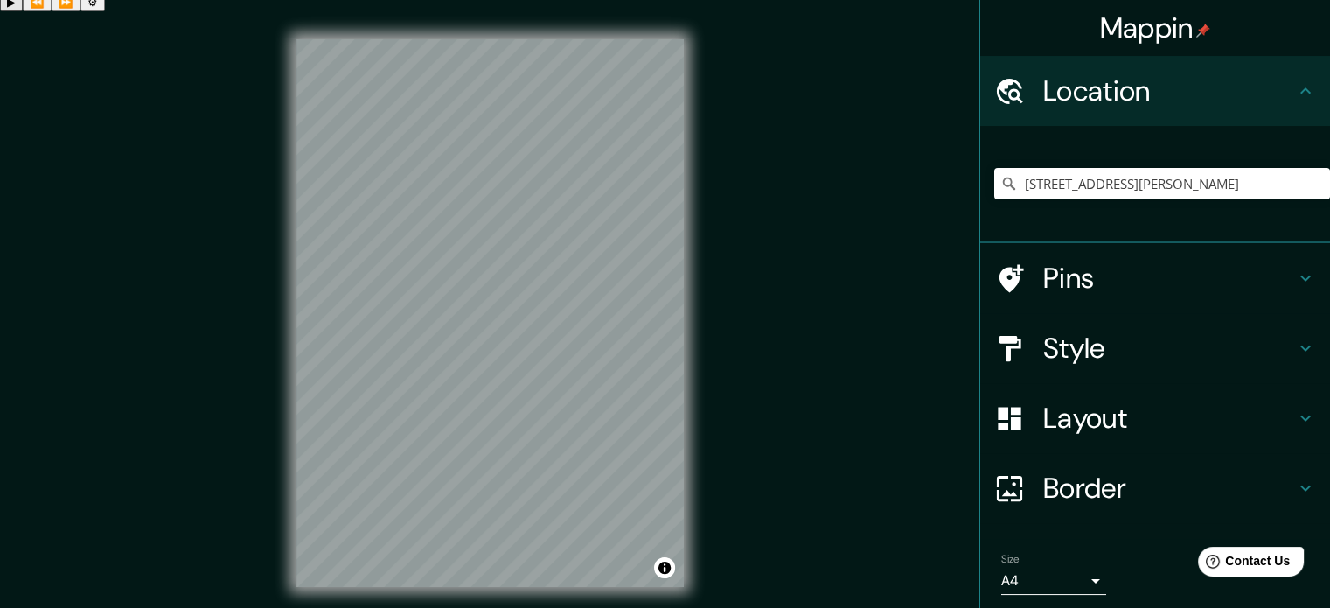
click at [1203, 545] on html "Help Contact Us" at bounding box center [1243, 558] width 136 height 37
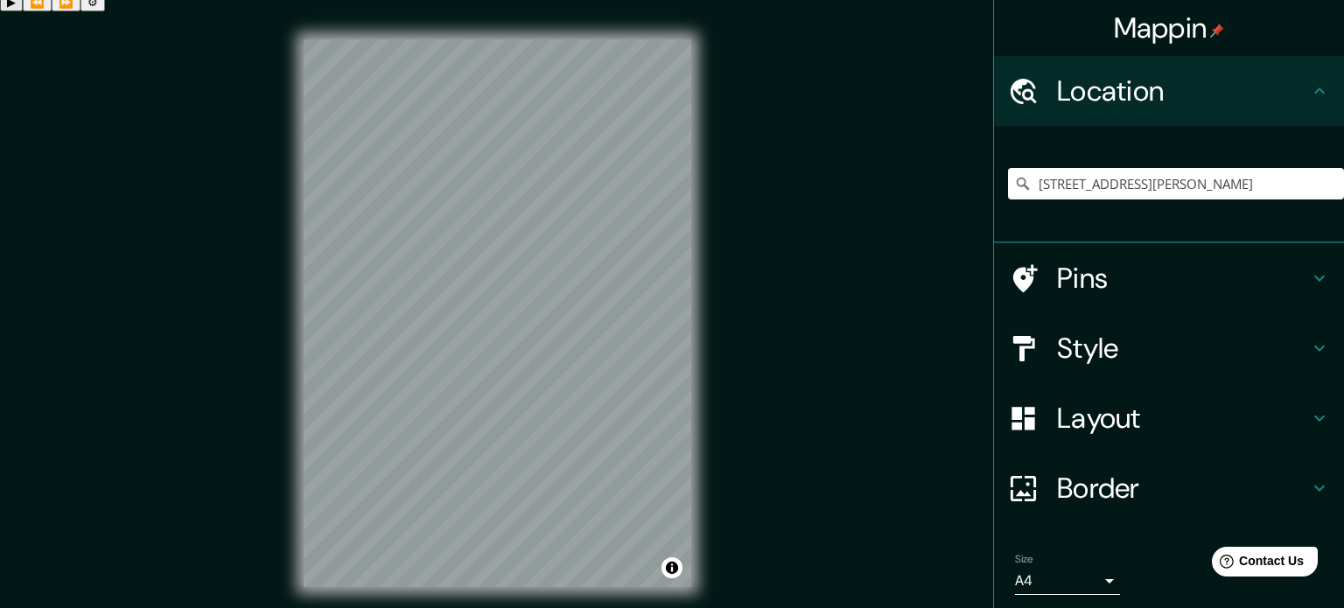
click at [1057, 583] on body "Mappin Location Ongolmo 480, Concepción, Biobío 4030000, Chile Ongolmo 480 Conc…" at bounding box center [672, 315] width 1344 height 608
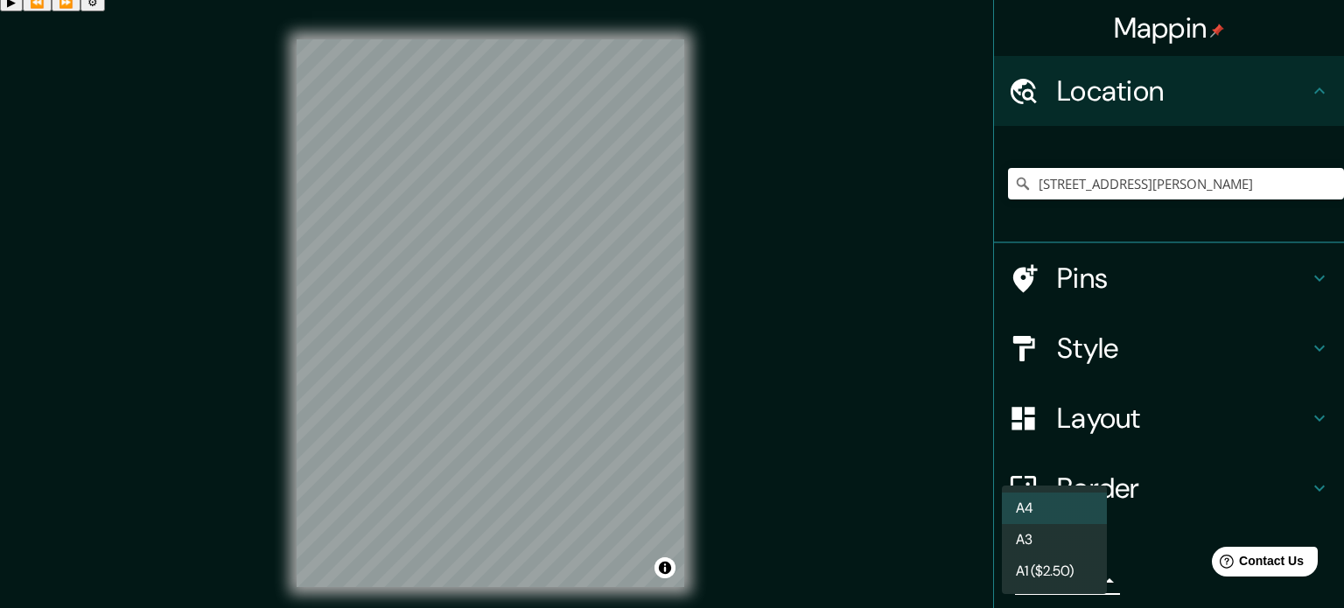
click at [1071, 548] on li "A3" at bounding box center [1054, 539] width 105 height 31
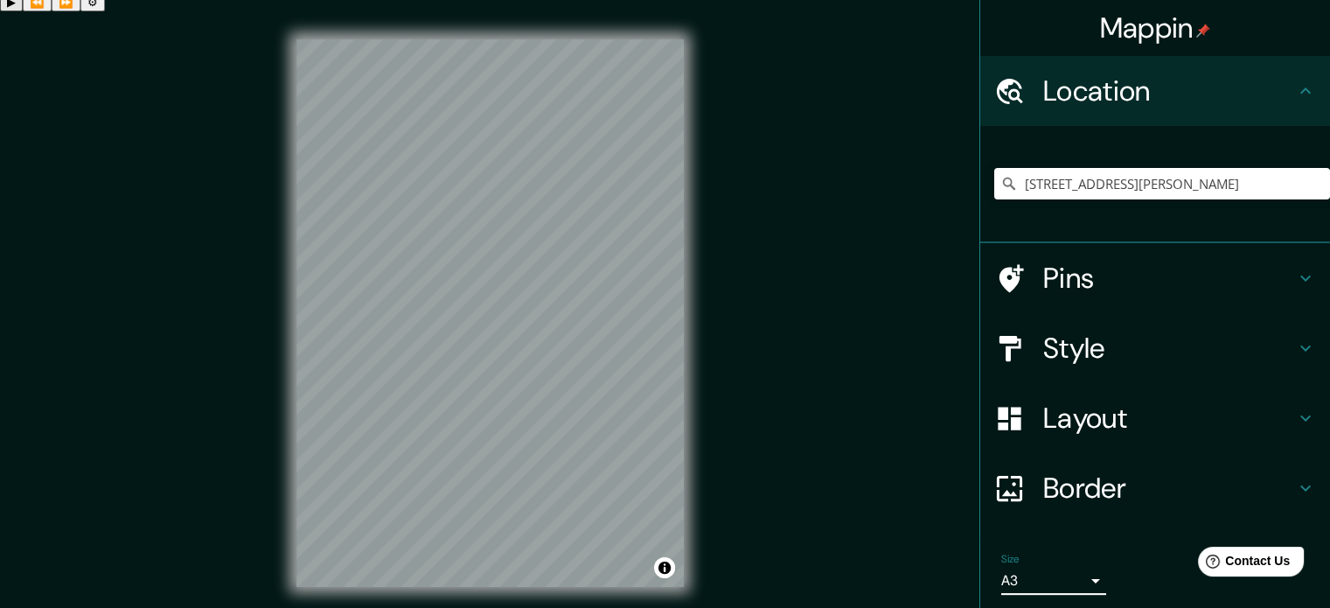
click at [1143, 404] on h4 "Layout" at bounding box center [1170, 418] width 252 height 35
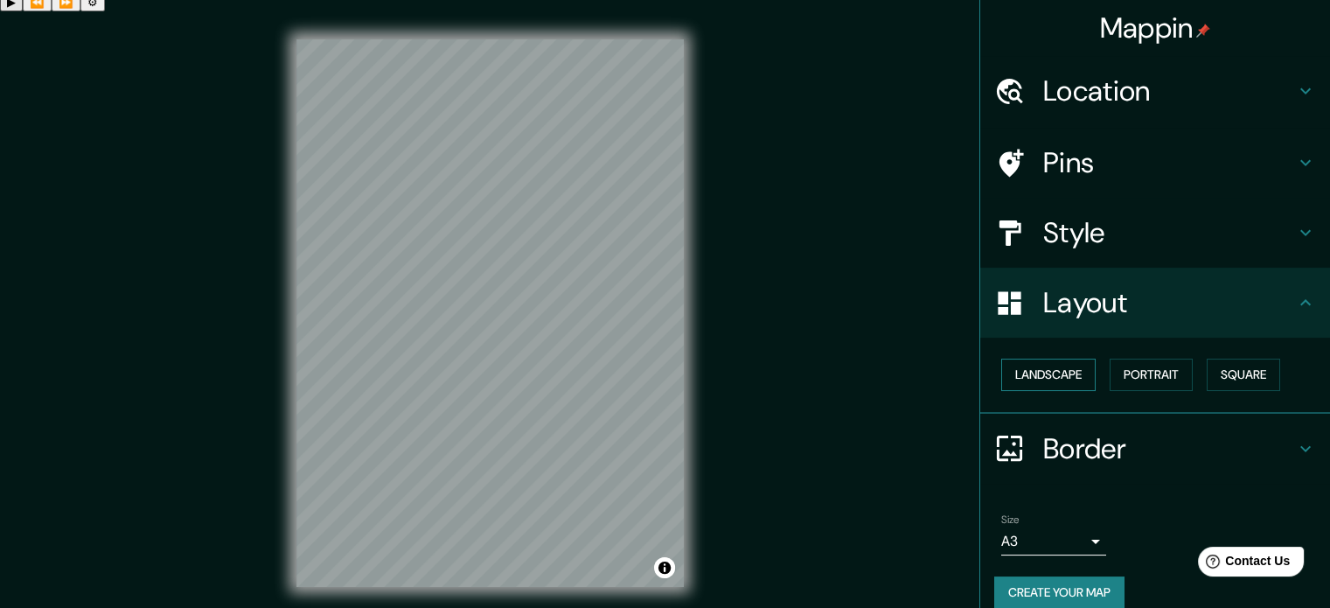
click at [1075, 382] on button "Landscape" at bounding box center [1049, 375] width 94 height 32
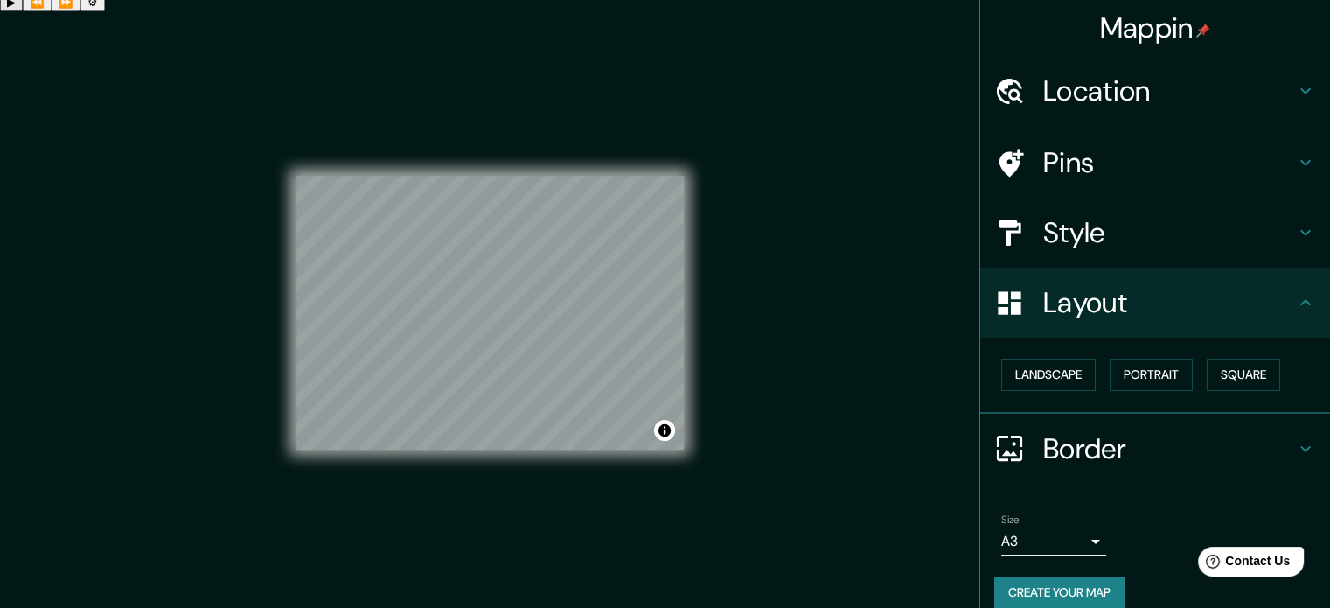
click at [1076, 548] on body "Mappin Location Ongolmo 480, Concepción, Biobío 4030000, Chile Ongolmo 480 Conc…" at bounding box center [665, 315] width 1330 height 608
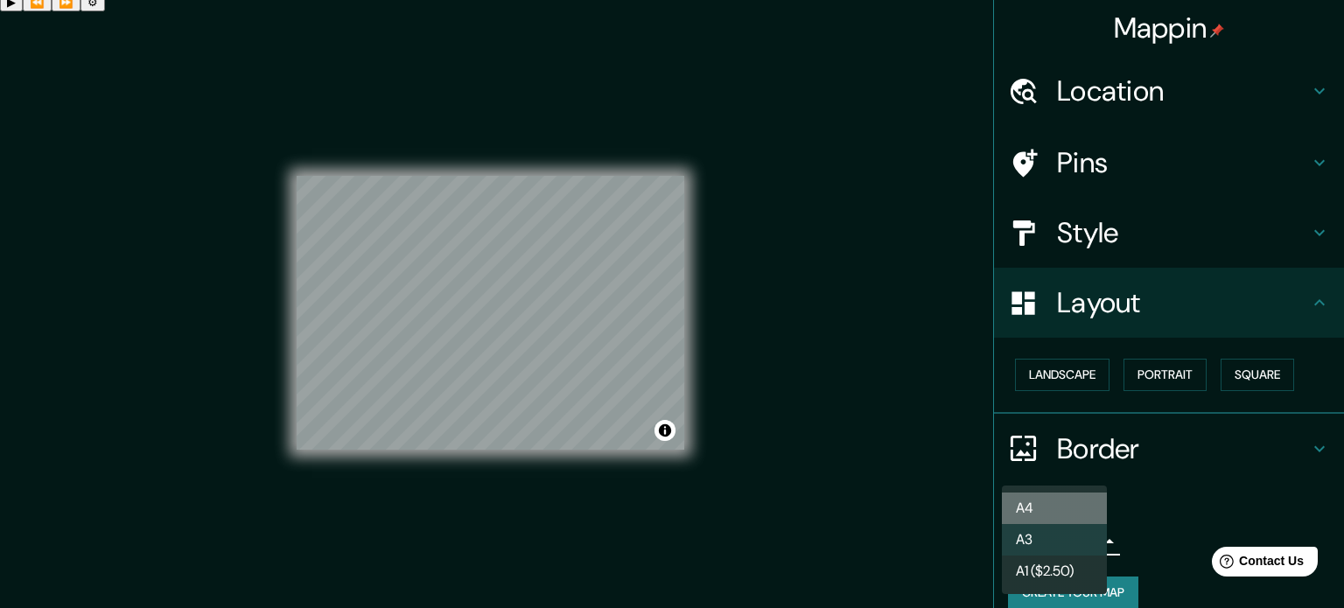
click at [1081, 501] on li "A4" at bounding box center [1054, 507] width 105 height 31
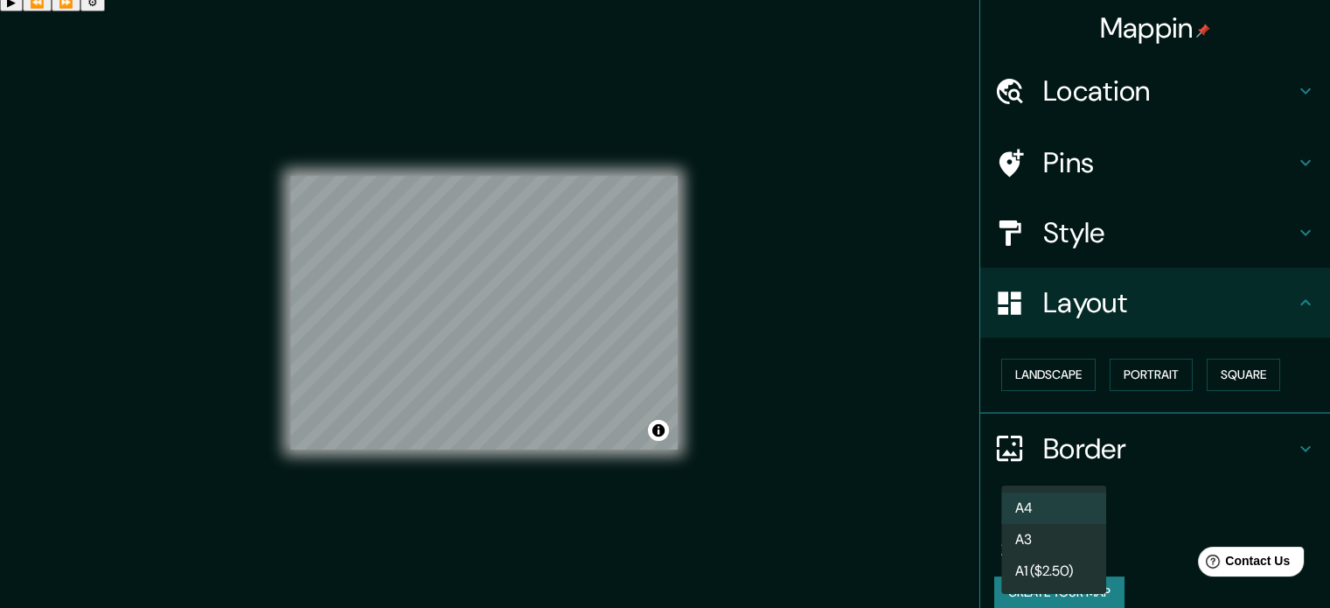
click at [1032, 530] on body "Mappin Location Ongolmo 480, Concepción, Biobío 4030000, Chile Ongolmo 480 Conc…" at bounding box center [665, 315] width 1330 height 608
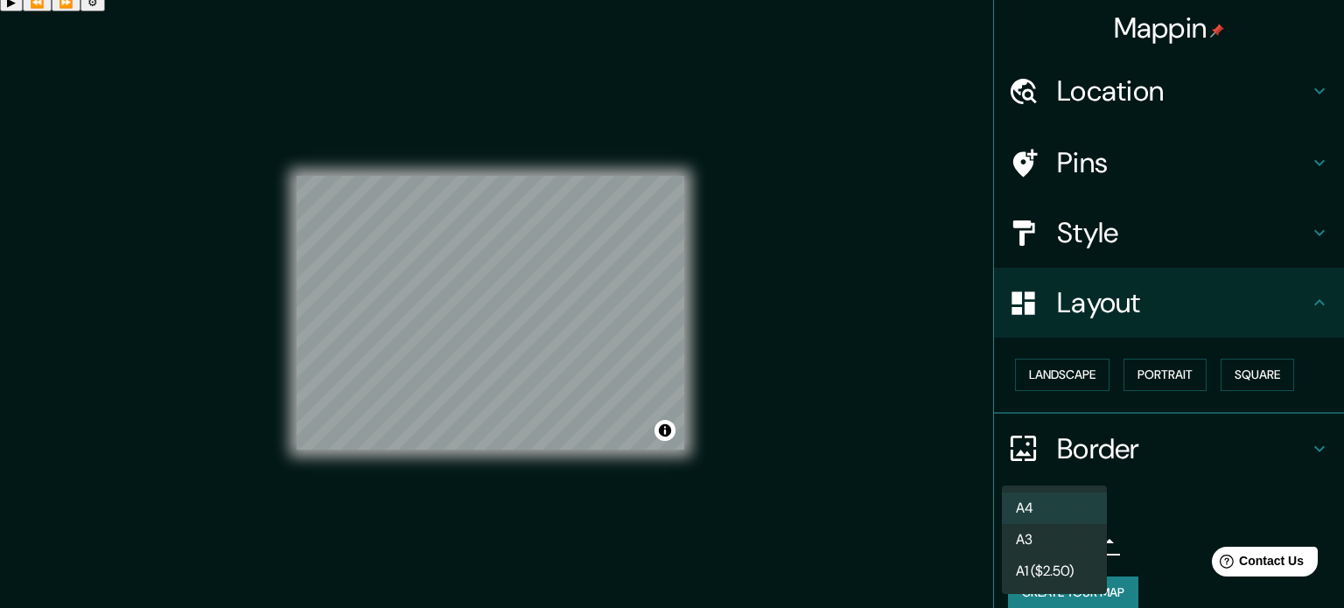
click at [1078, 528] on li "A3" at bounding box center [1054, 539] width 105 height 31
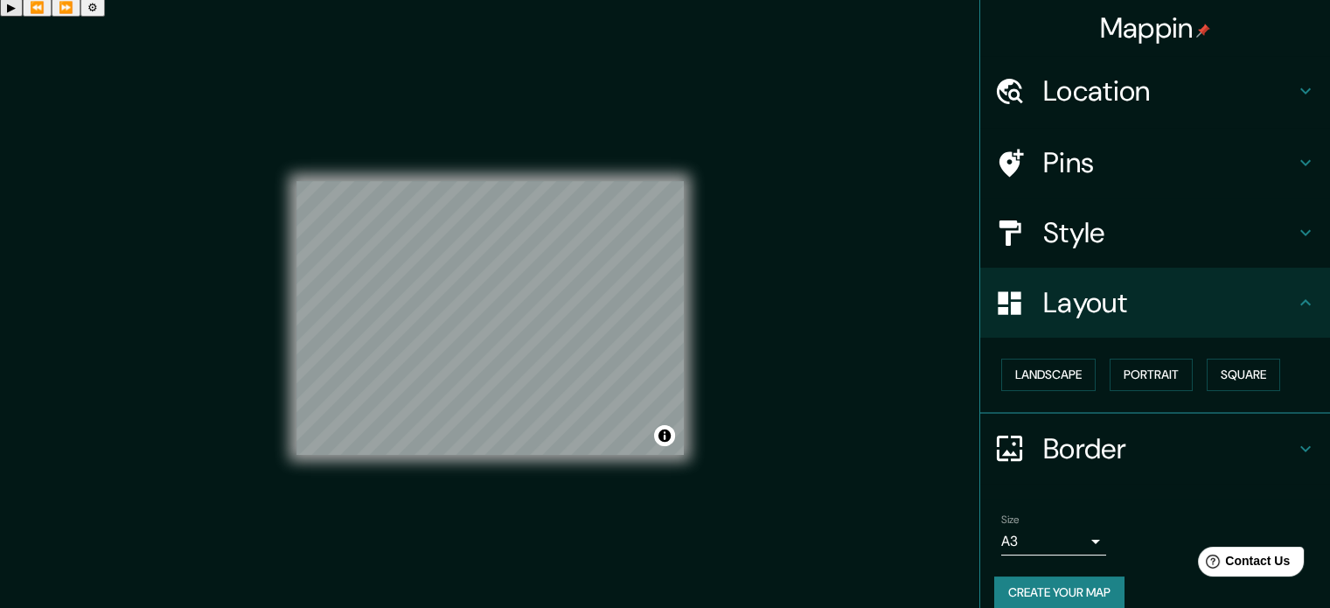
scroll to position [14, 0]
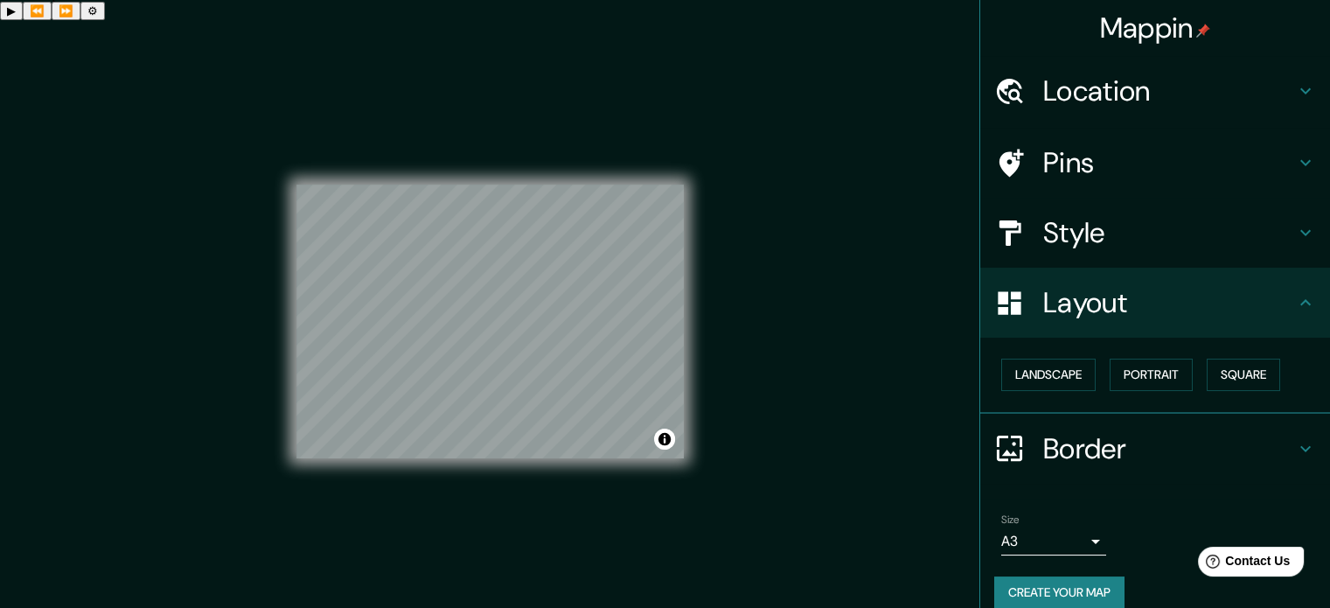
click at [1082, 583] on button "Create your map" at bounding box center [1060, 592] width 130 height 32
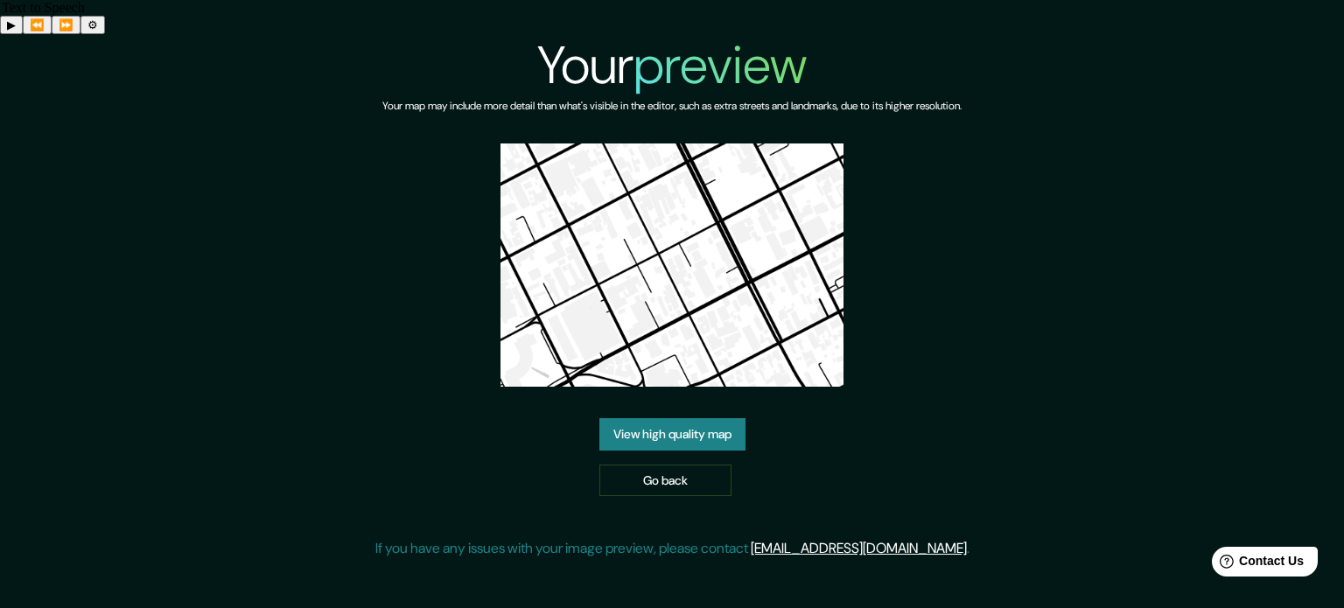
click at [729, 418] on link "View high quality map" at bounding box center [672, 434] width 146 height 32
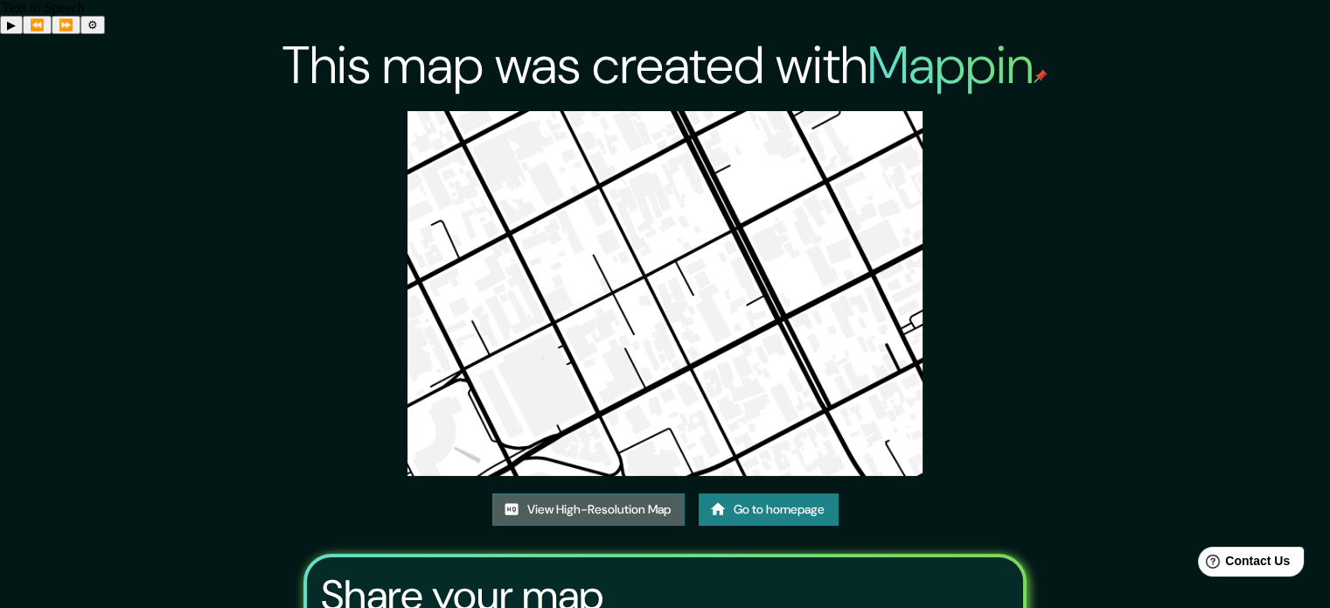
click at [635, 493] on link "View High-Resolution Map" at bounding box center [588, 509] width 192 height 32
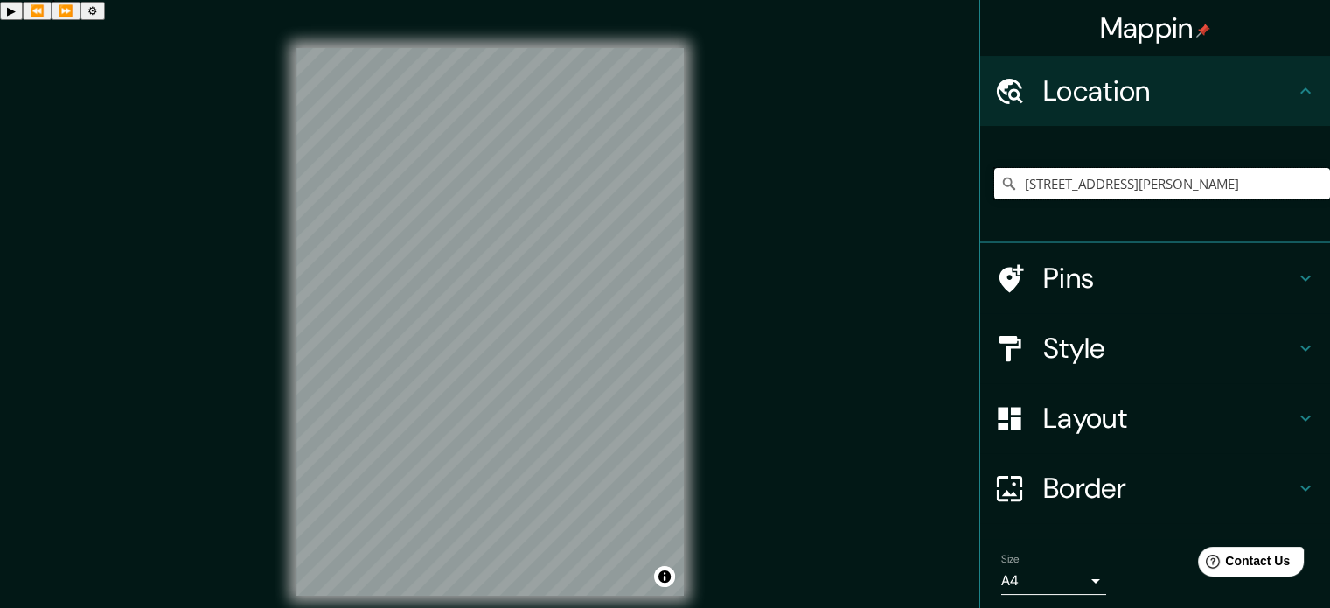
click at [1098, 188] on input "[STREET_ADDRESS][PERSON_NAME]" at bounding box center [1163, 183] width 336 height 31
drag, startPoint x: 1098, startPoint y: 188, endPoint x: 1343, endPoint y: 172, distance: 245.4
click at [1330, 172] on html "Text to Speech ▶ ⏪ ⏩ ⚙ Voice options Rate: 1 Pitch: 1 Voice: 🇺🇸 Microsoft [PERS…" at bounding box center [665, 290] width 1330 height 608
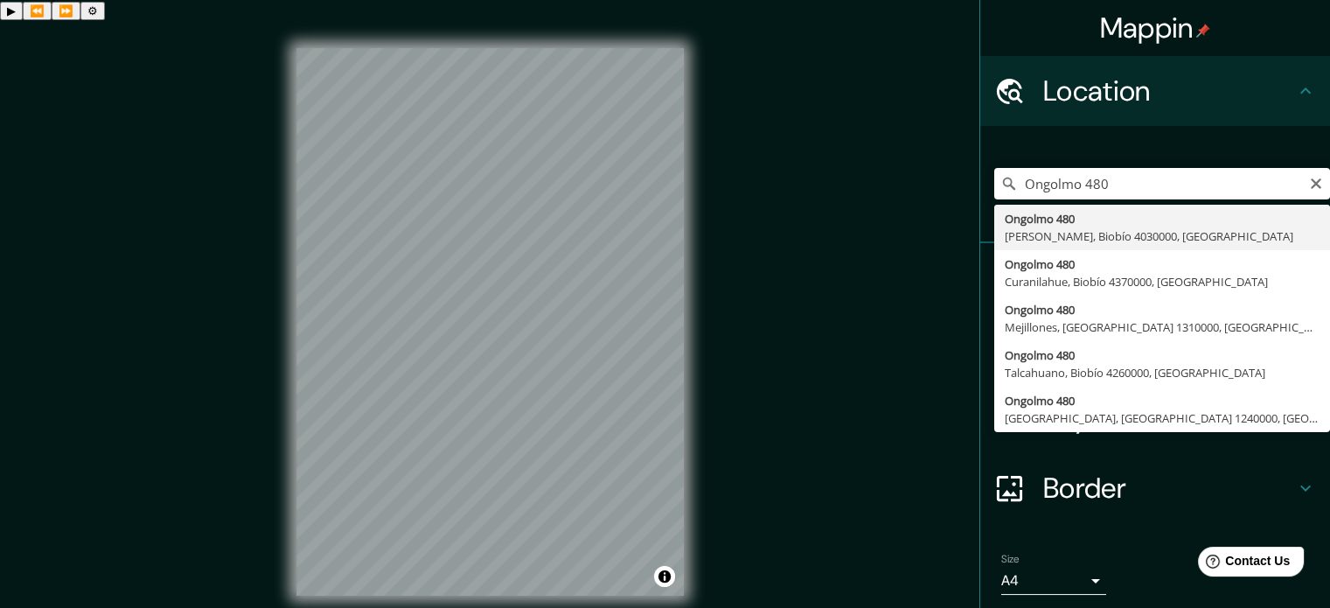
type input "[STREET_ADDRESS][PERSON_NAME]"
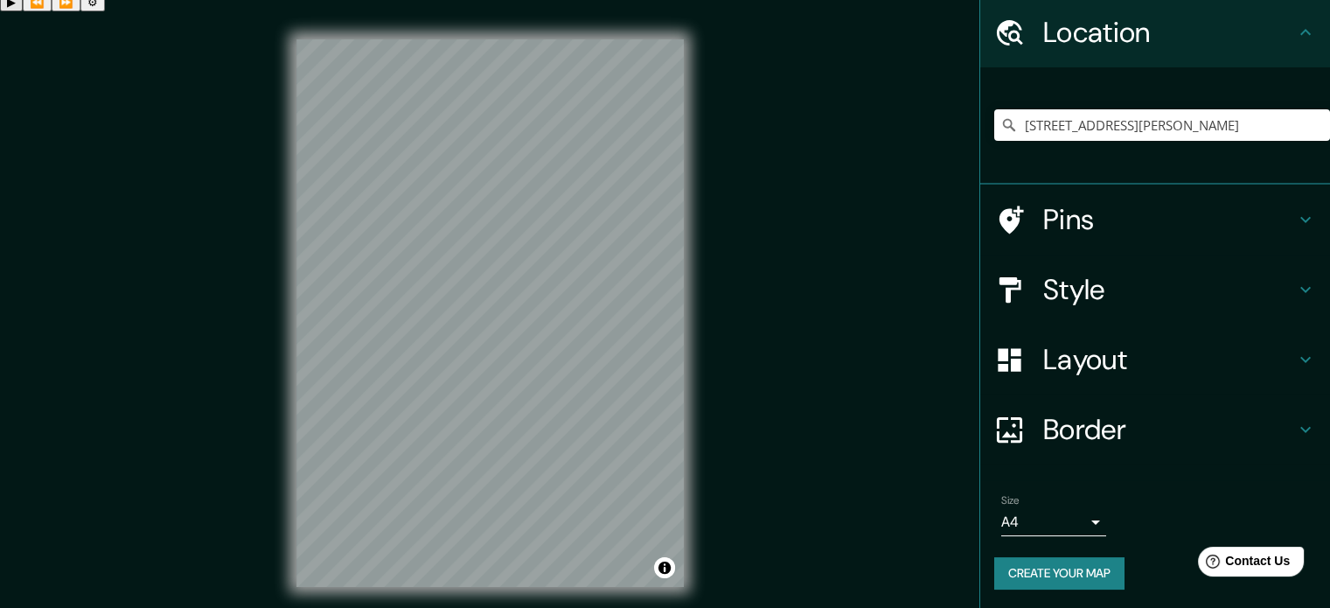
scroll to position [59, 0]
click at [1089, 570] on button "Create your map" at bounding box center [1060, 572] width 130 height 32
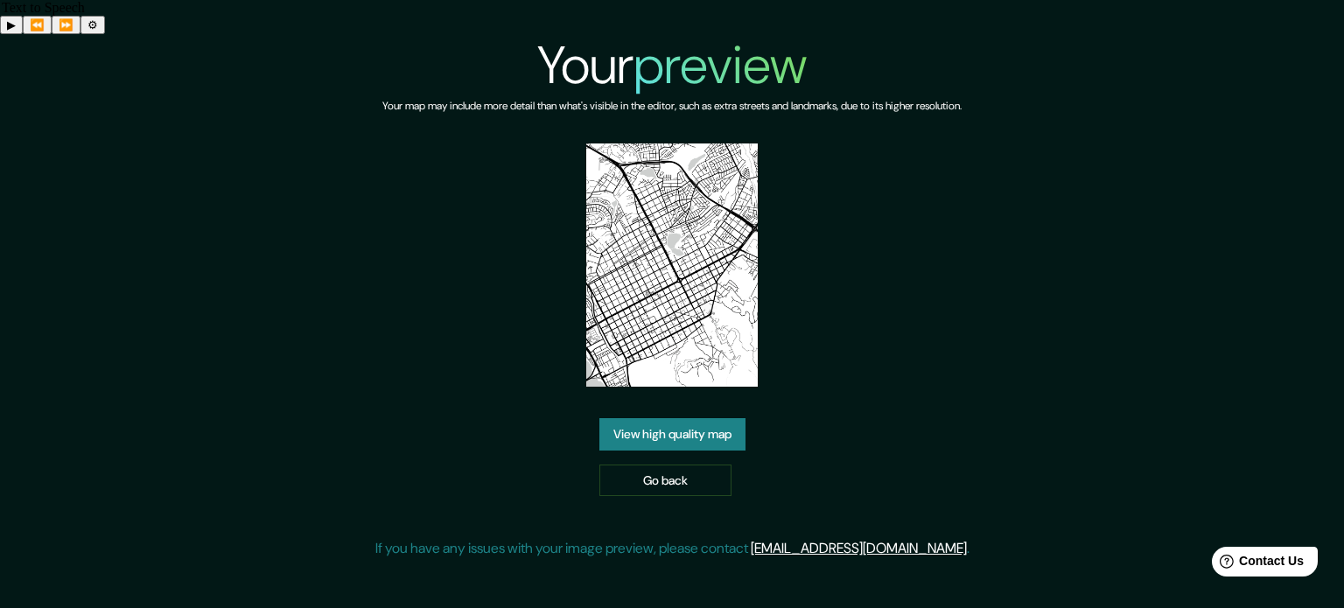
click at [699, 418] on link "View high quality map" at bounding box center [672, 434] width 146 height 32
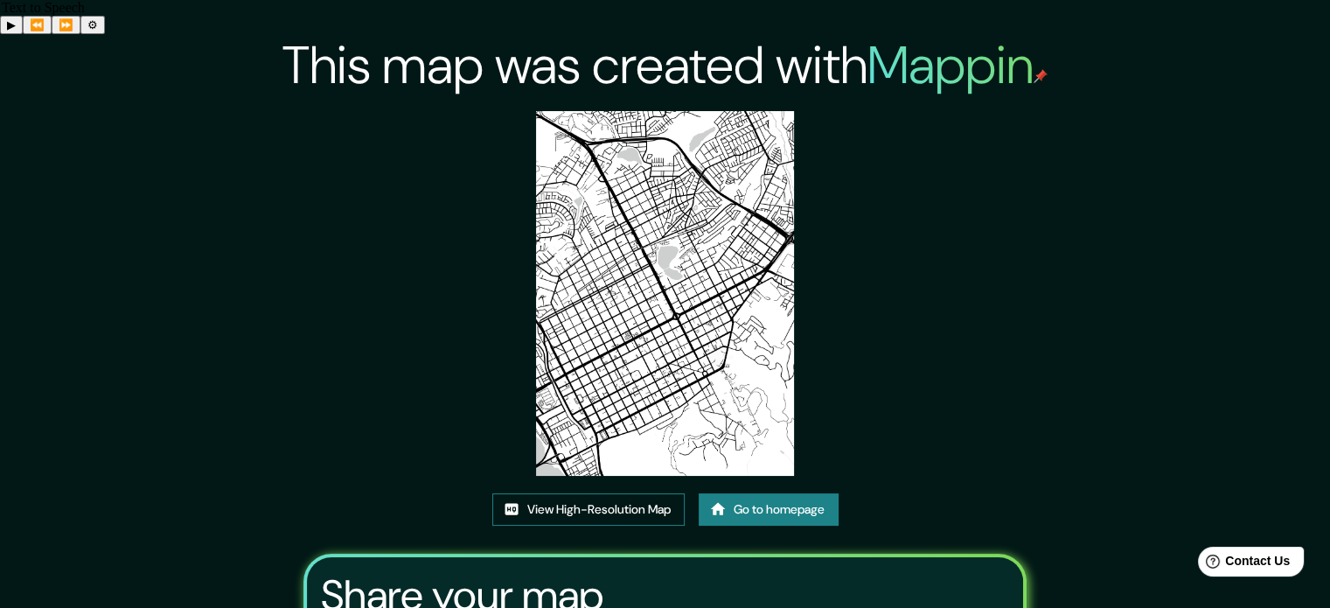
click at [645, 493] on link "View High-Resolution Map" at bounding box center [588, 509] width 192 height 32
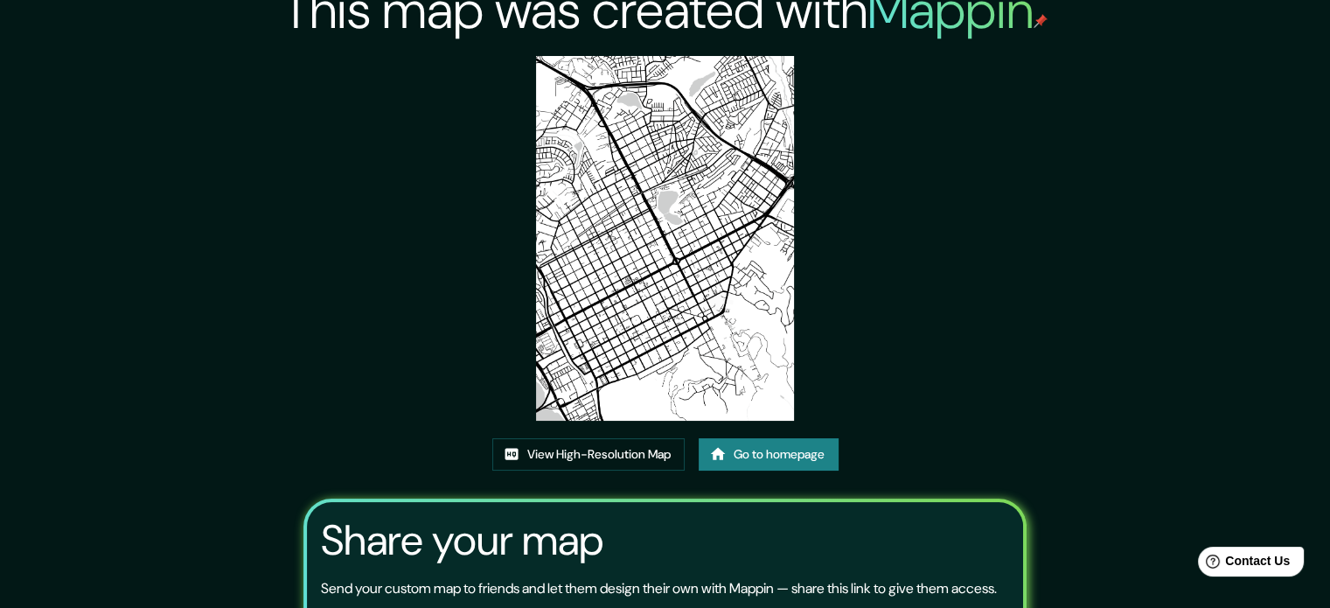
scroll to position [175, 0]
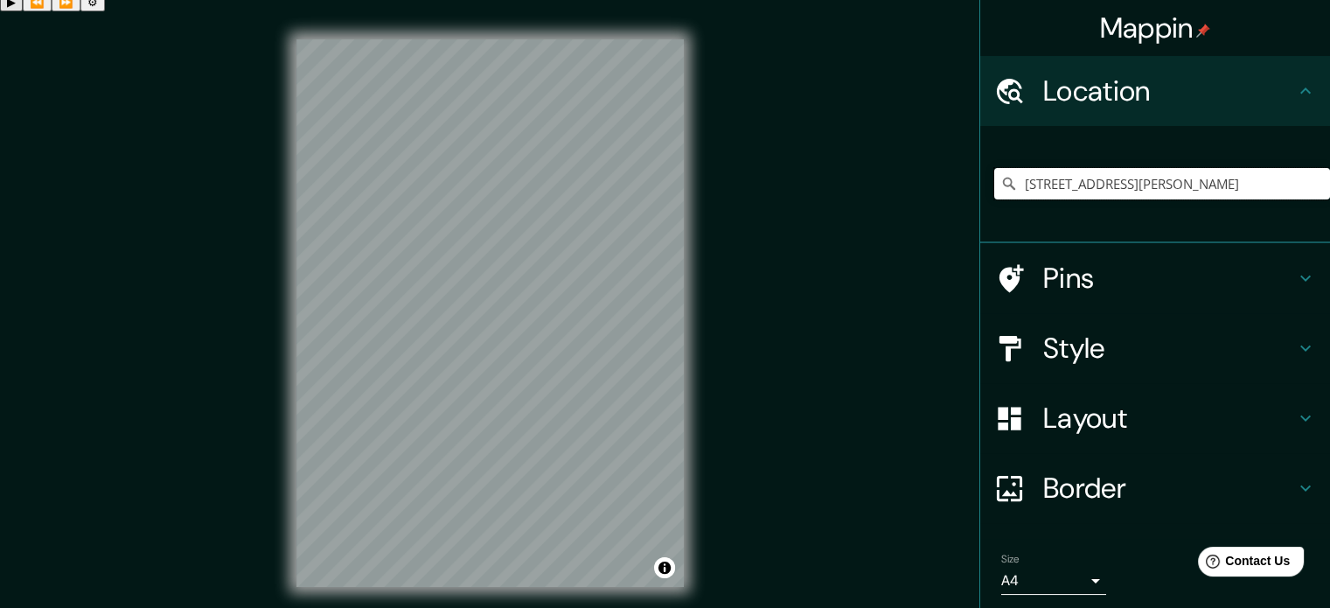
scroll to position [0, 24]
drag, startPoint x: 1101, startPoint y: 186, endPoint x: 1343, endPoint y: 148, distance: 244.5
click at [1330, 148] on html "Text to Speech ▶ ⏪ ⏩ ⚙ Voice options Rate: 1 Pitch: 1 Voice: 🇺🇸 Microsoft [PERS…" at bounding box center [665, 281] width 1330 height 608
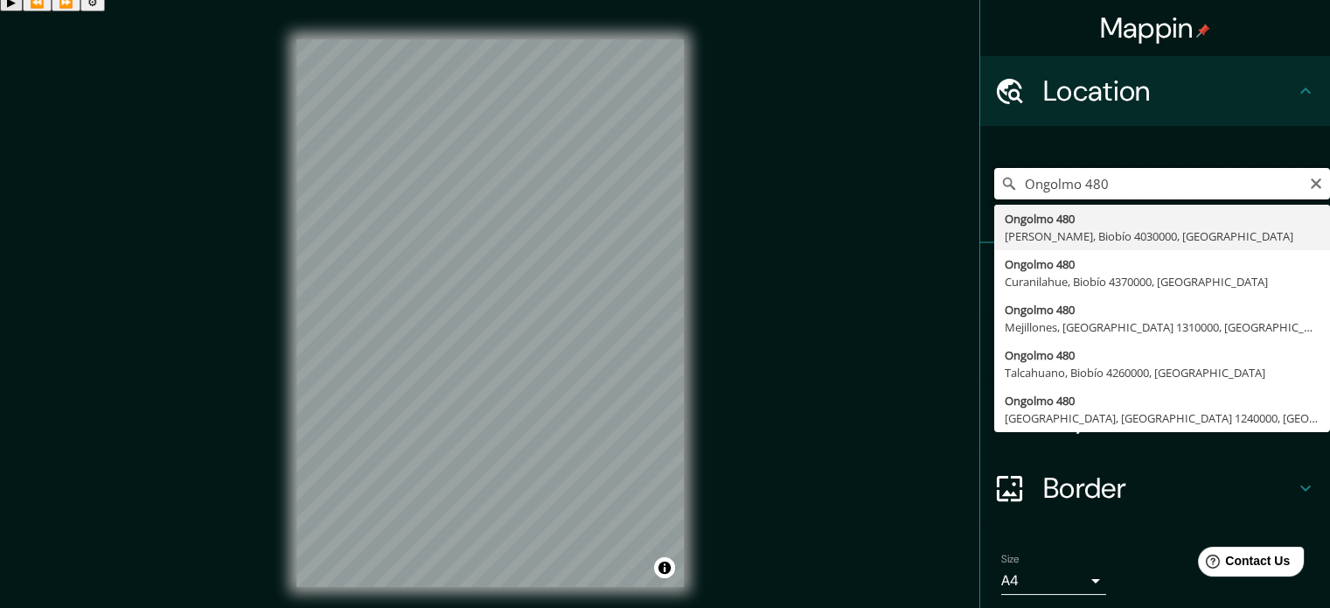
type input "[STREET_ADDRESS][PERSON_NAME]"
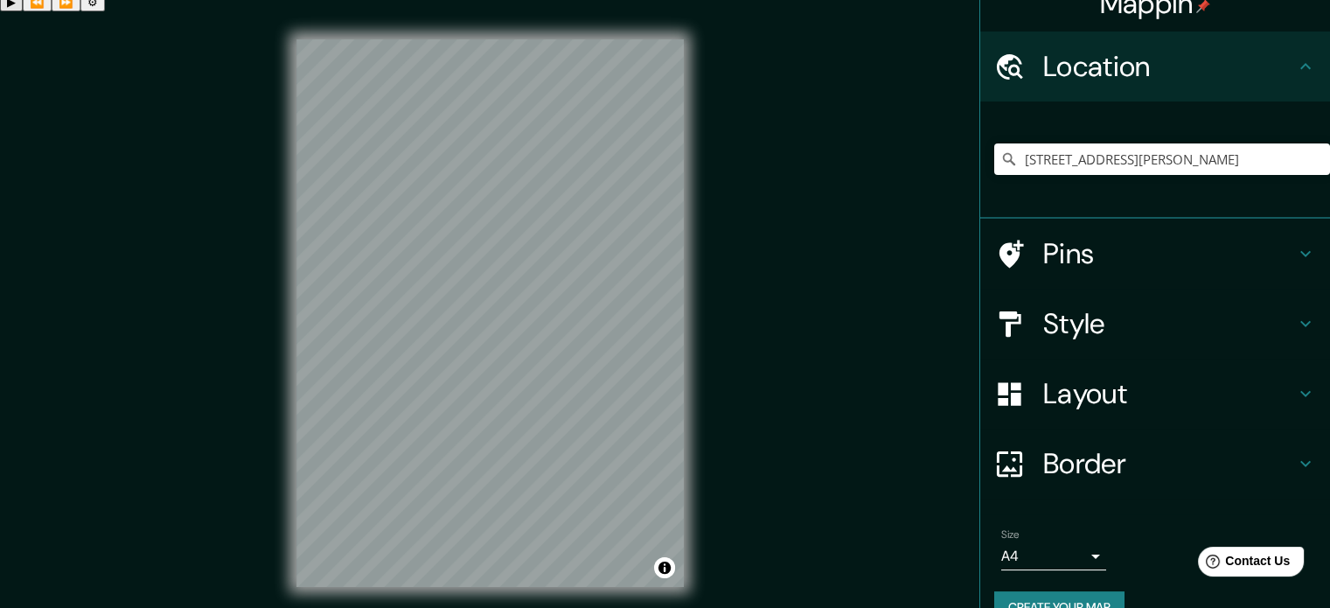
scroll to position [59, 0]
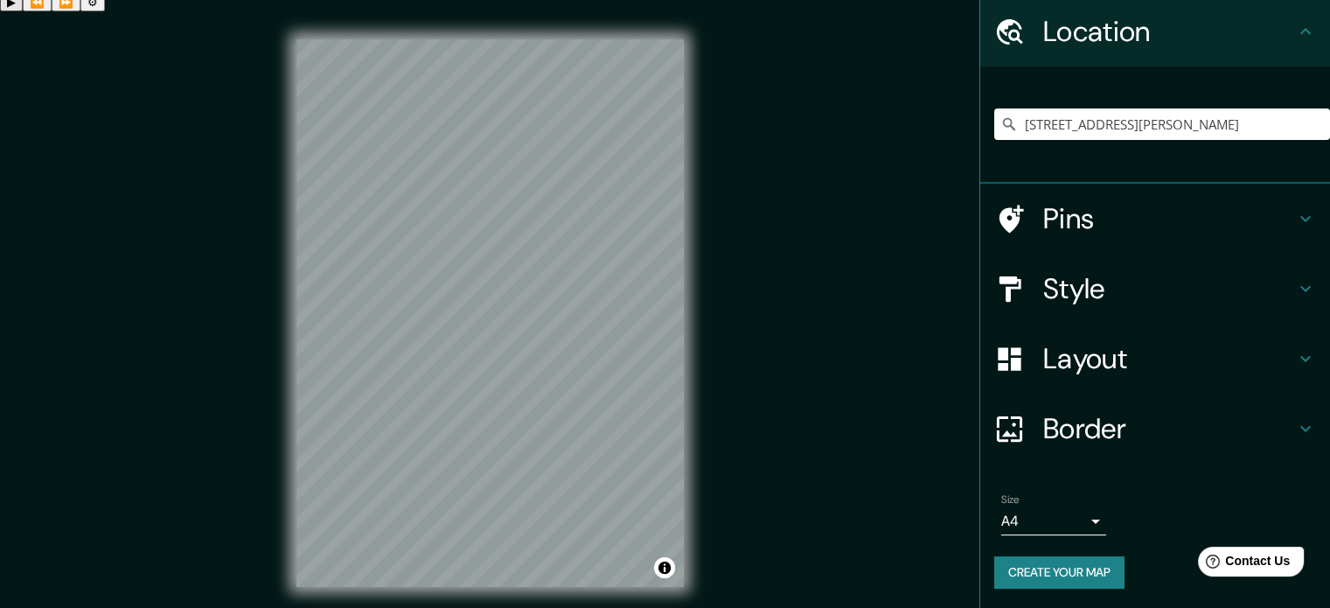
click at [1087, 566] on button "Create your map" at bounding box center [1060, 572] width 130 height 32
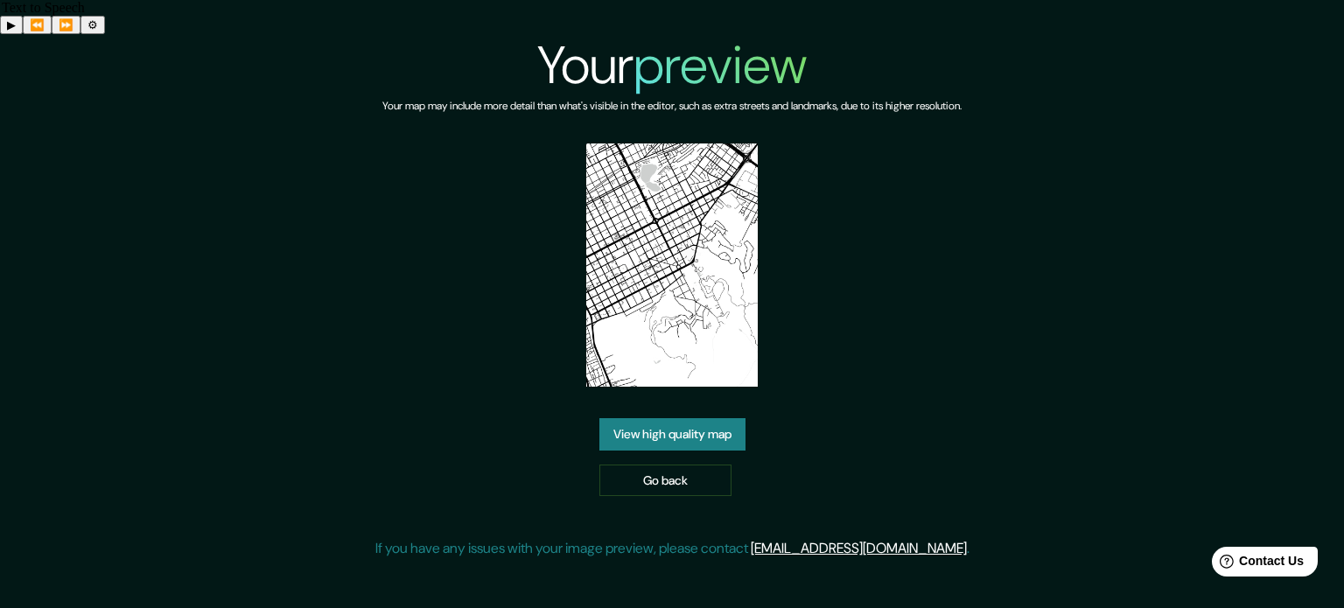
click at [690, 418] on link "View high quality map" at bounding box center [672, 434] width 146 height 32
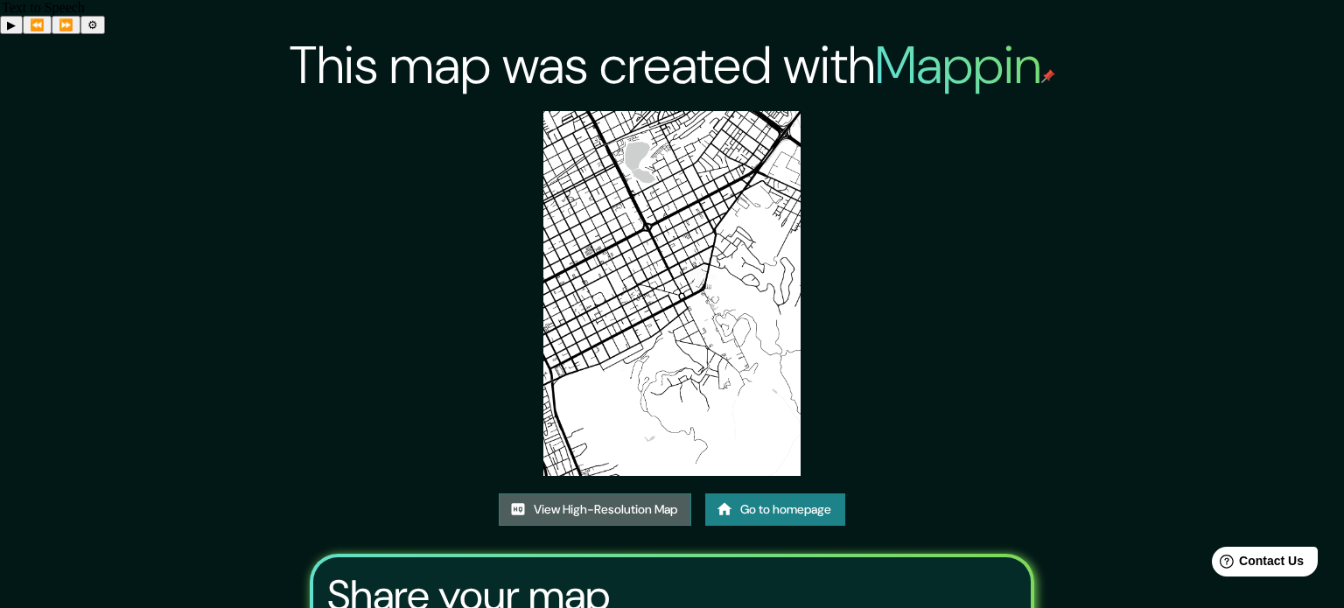
click at [602, 493] on link "View High-Resolution Map" at bounding box center [595, 509] width 192 height 32
